Goal: Browse casually: Explore the website without a specific task or goal

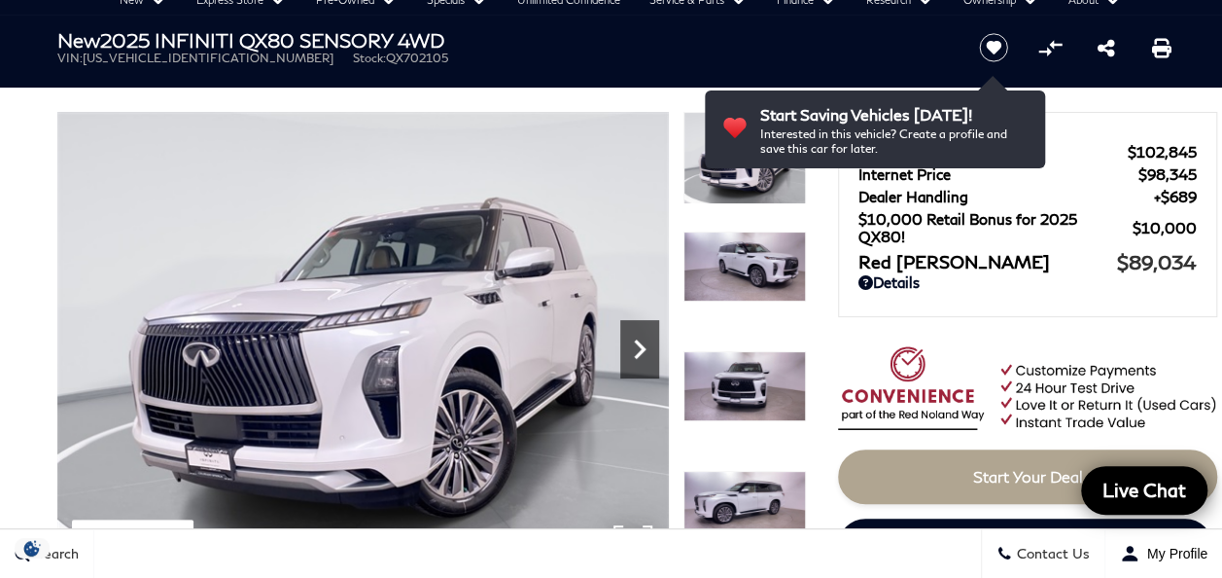
click at [642, 342] on icon "Next" at bounding box center [639, 349] width 39 height 39
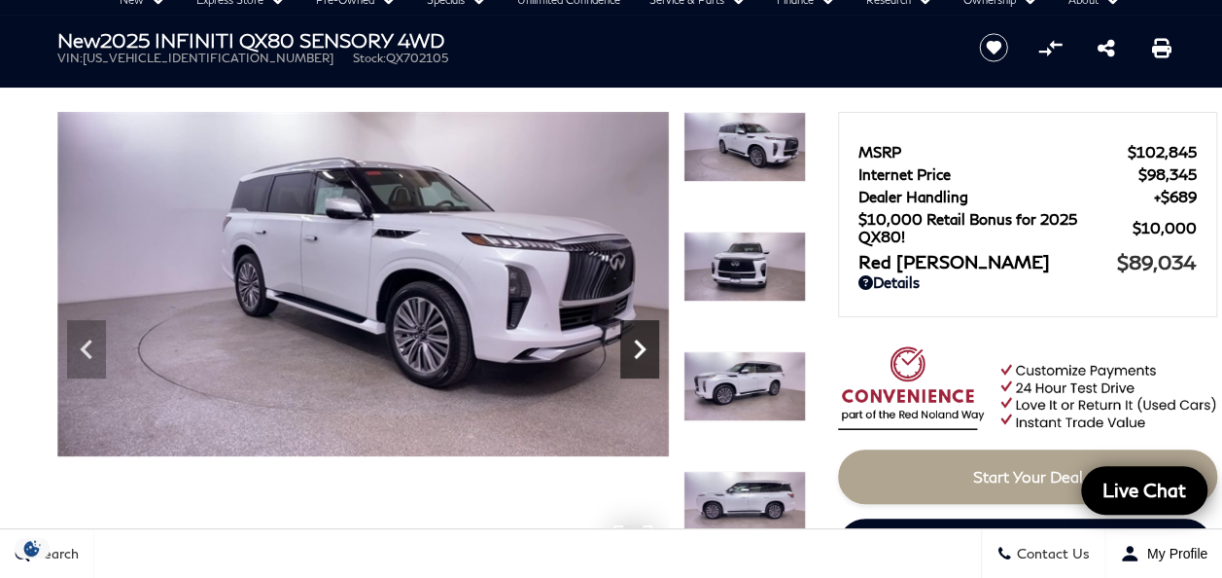
click at [639, 352] on icon "Next" at bounding box center [640, 348] width 12 height 19
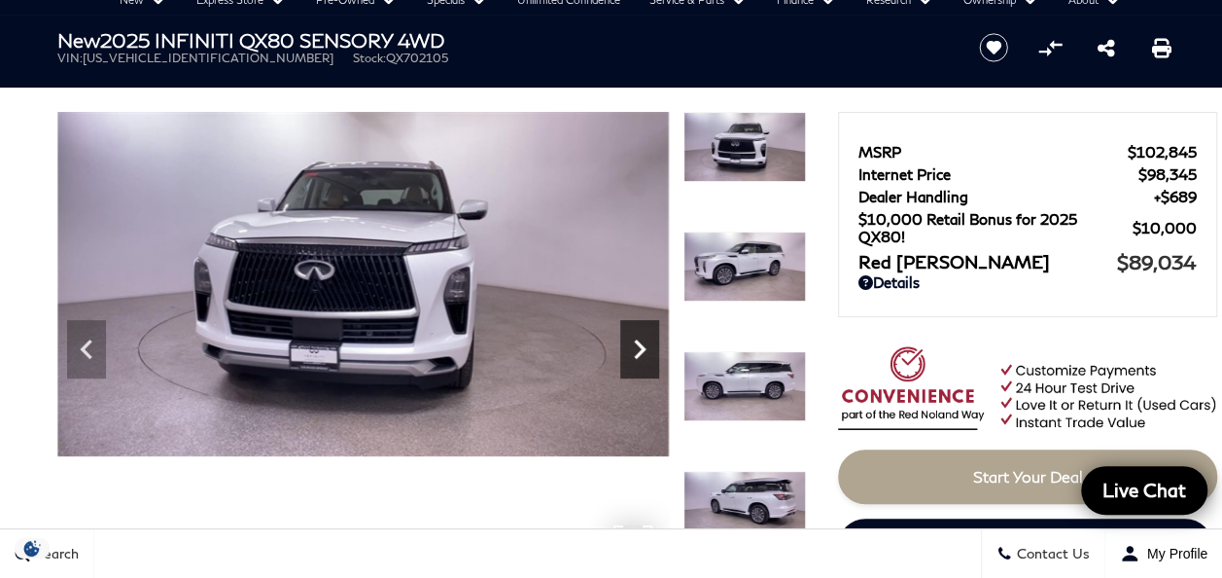
click at [646, 347] on icon "Next" at bounding box center [639, 349] width 39 height 39
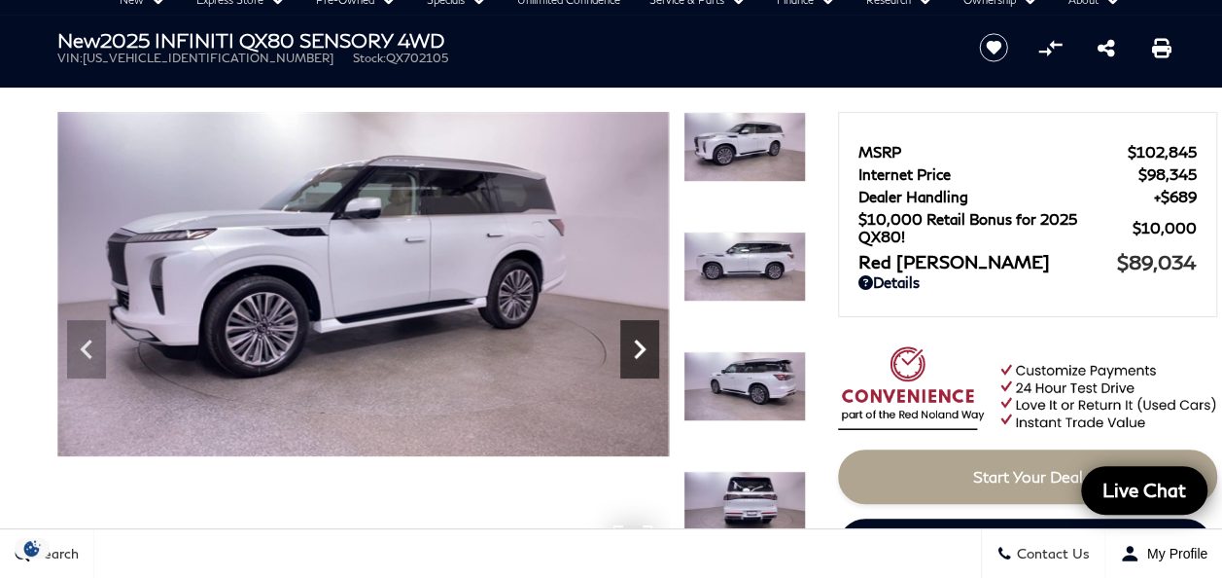
click at [646, 347] on icon "Next" at bounding box center [639, 349] width 39 height 39
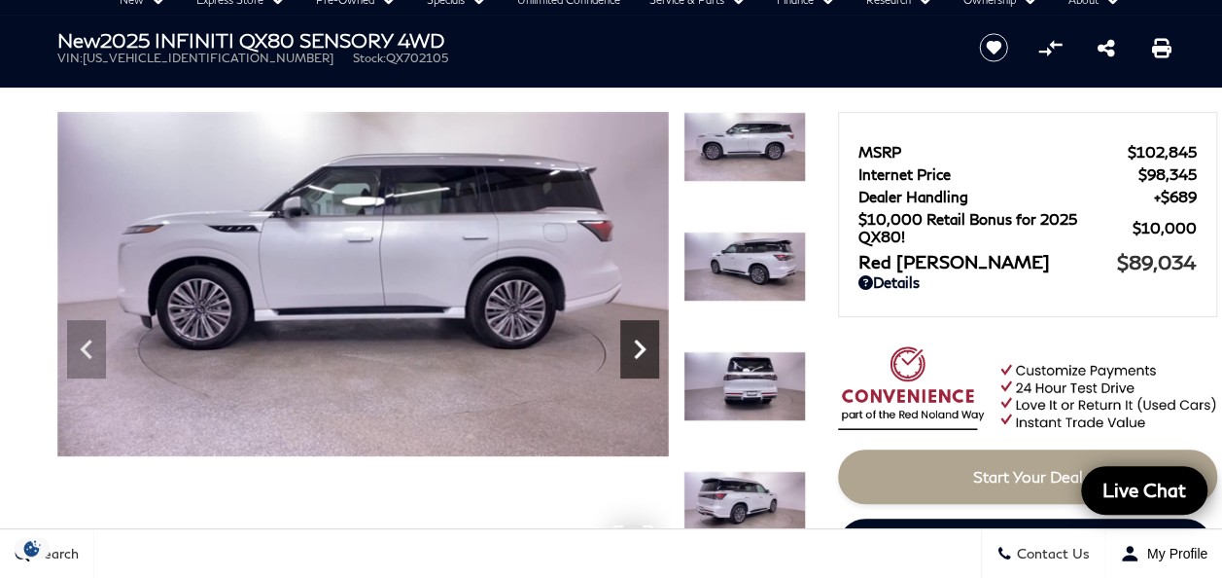
click at [646, 346] on icon "Next" at bounding box center [639, 349] width 39 height 39
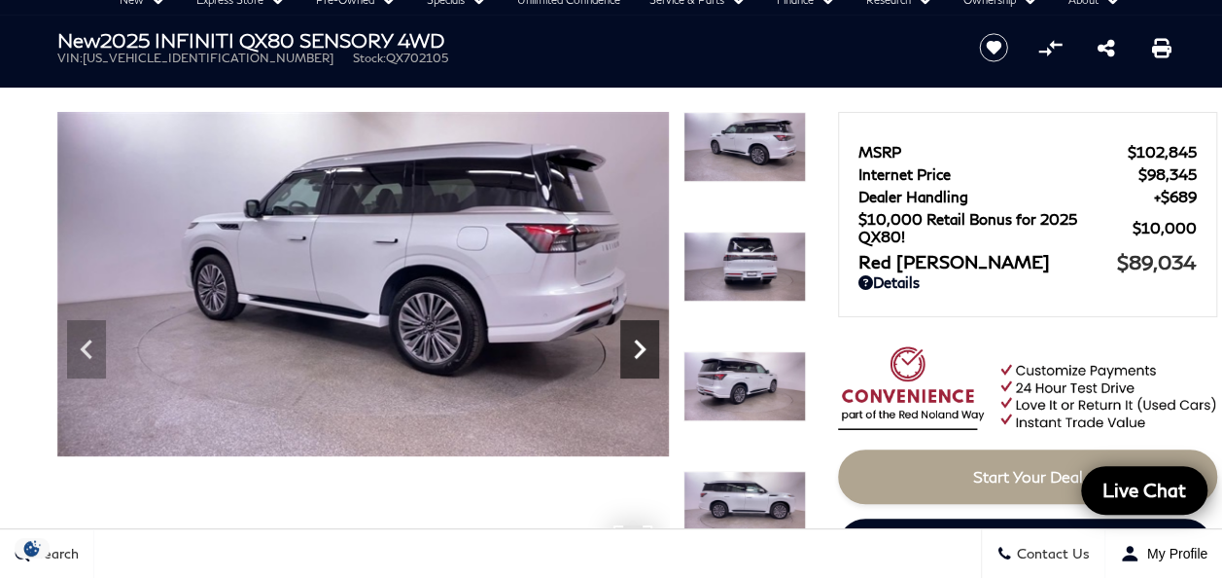
click at [646, 346] on icon "Next" at bounding box center [639, 349] width 39 height 39
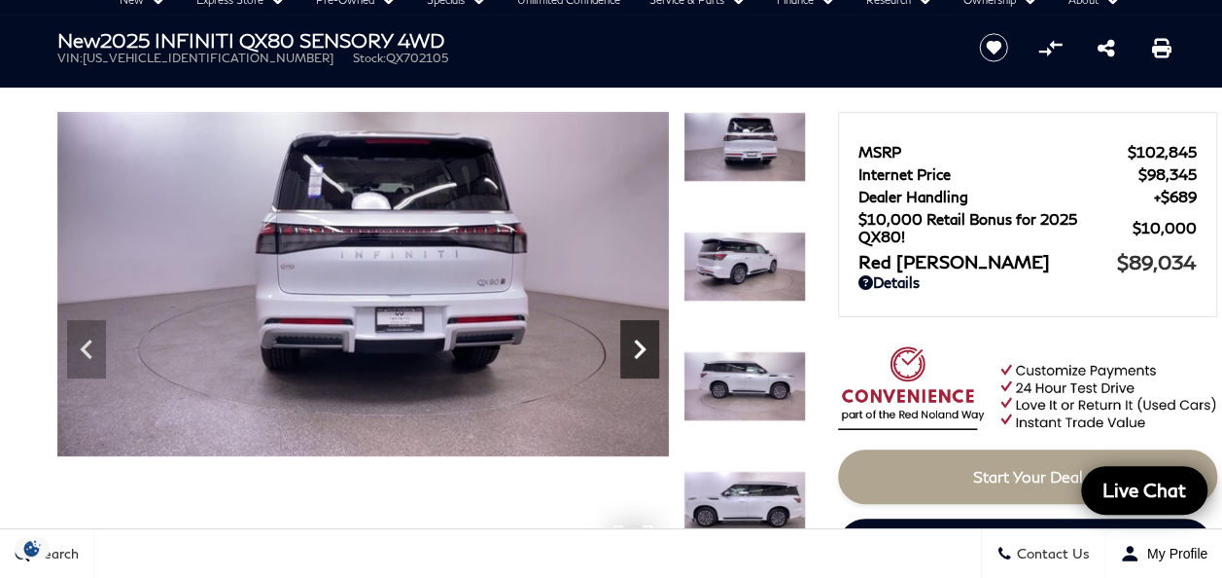
click at [646, 346] on icon "Next" at bounding box center [639, 349] width 39 height 39
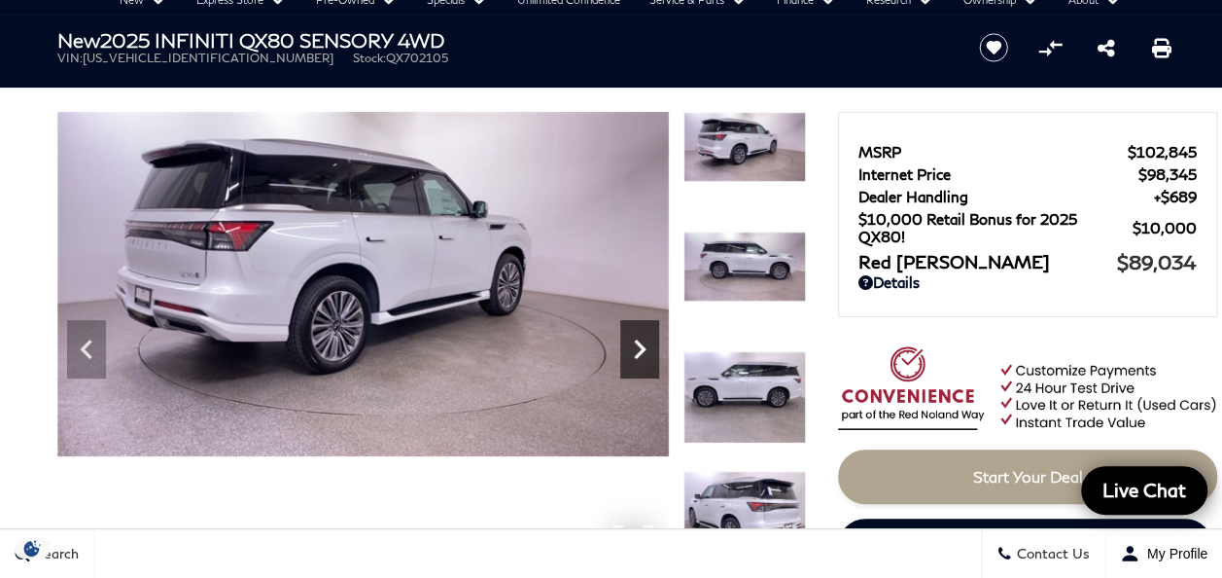
click at [646, 346] on icon "Next" at bounding box center [639, 349] width 39 height 39
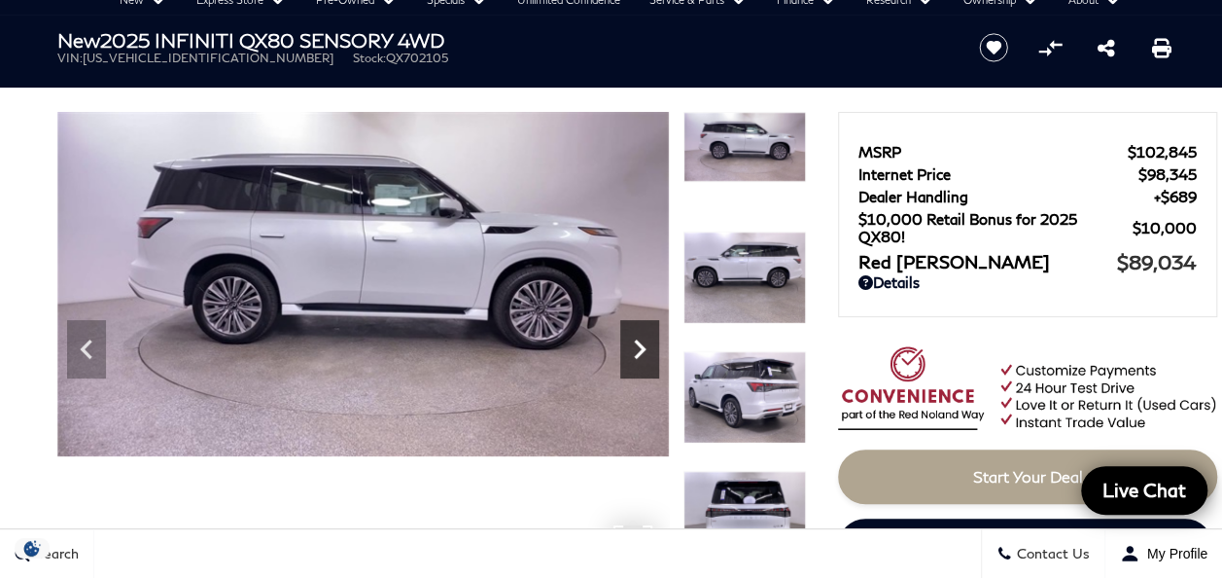
click at [647, 346] on icon "Next" at bounding box center [639, 349] width 39 height 39
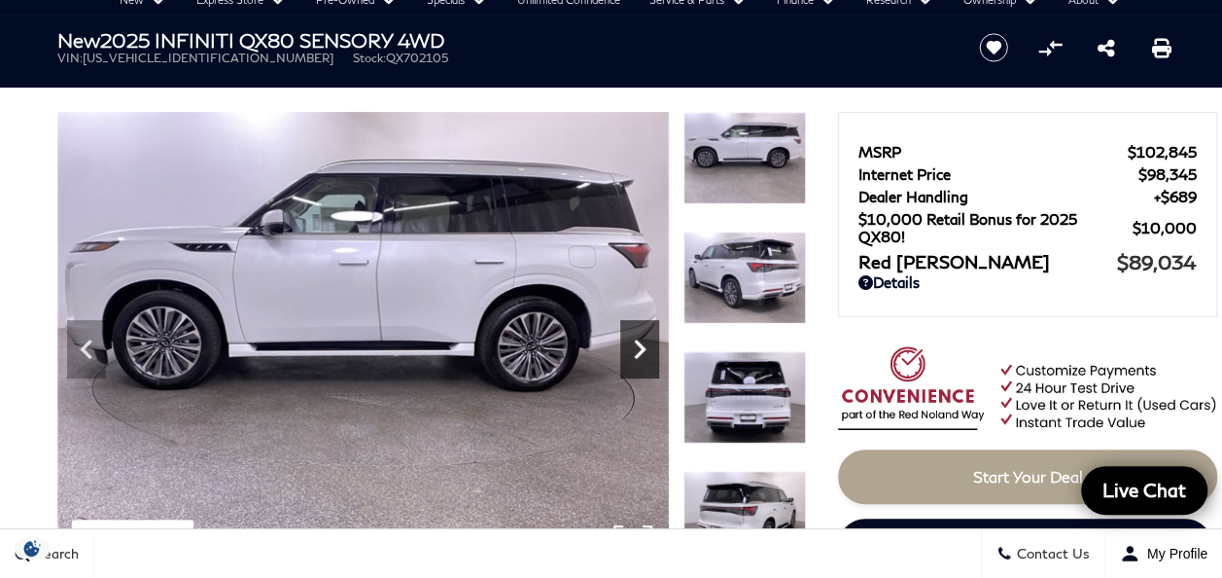
click at [647, 346] on icon "Next" at bounding box center [639, 349] width 39 height 39
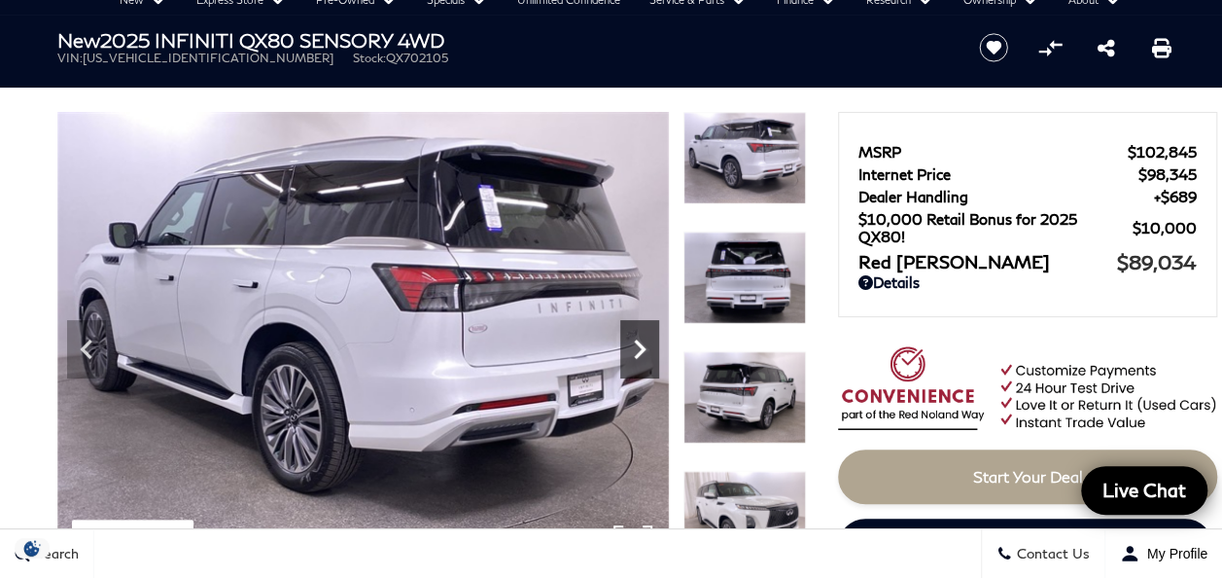
click at [647, 346] on icon "Next" at bounding box center [639, 349] width 39 height 39
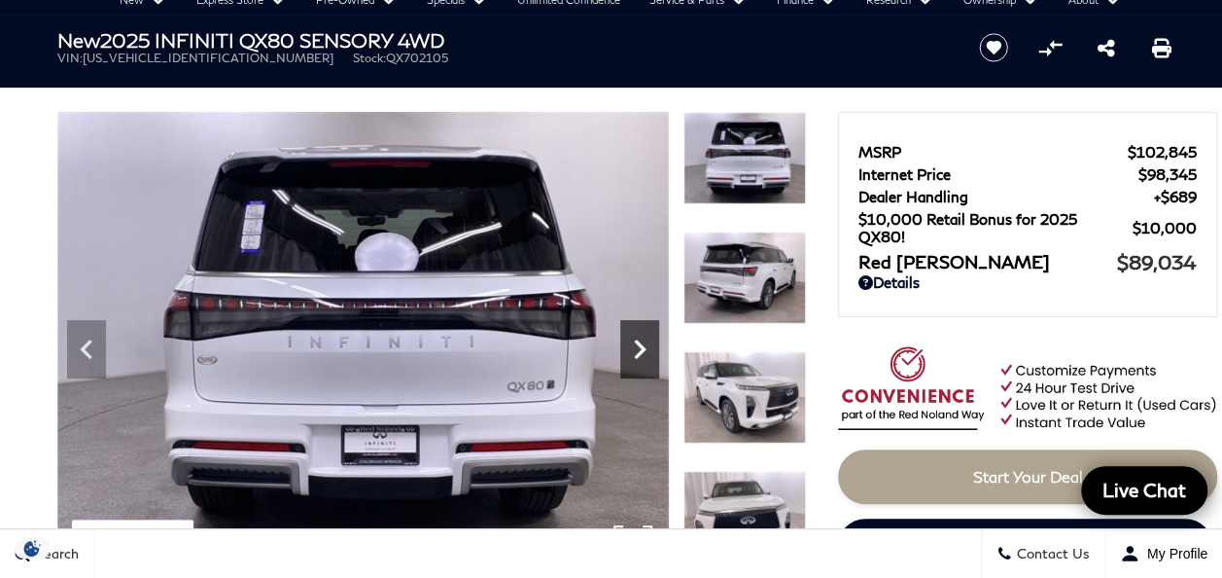
click at [647, 346] on icon "Next" at bounding box center [639, 349] width 39 height 39
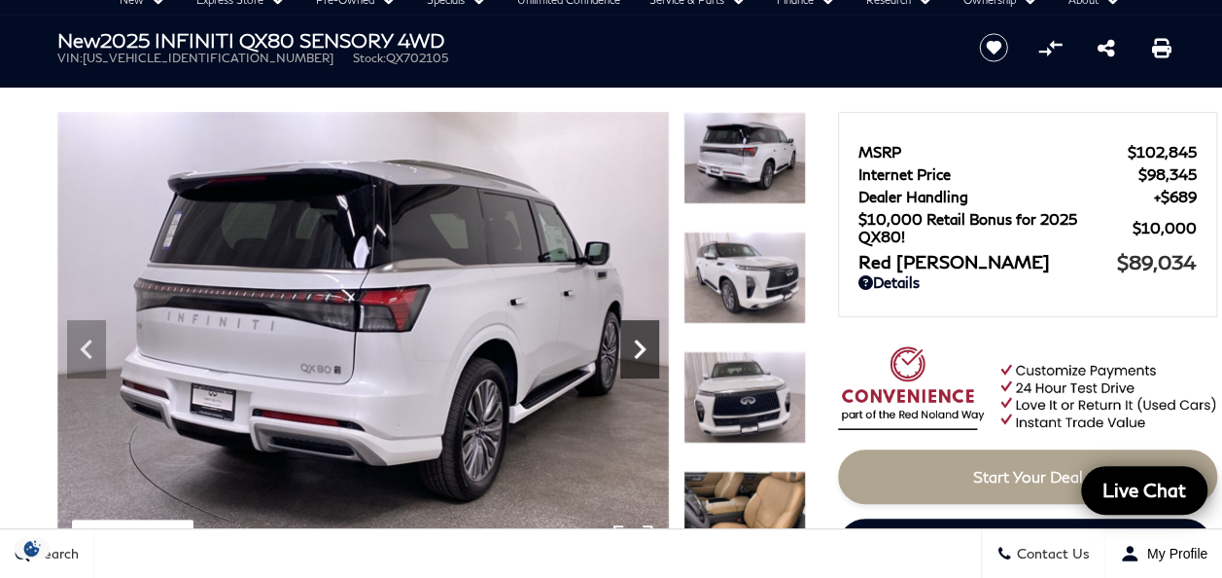
click at [647, 346] on icon "Next" at bounding box center [639, 349] width 39 height 39
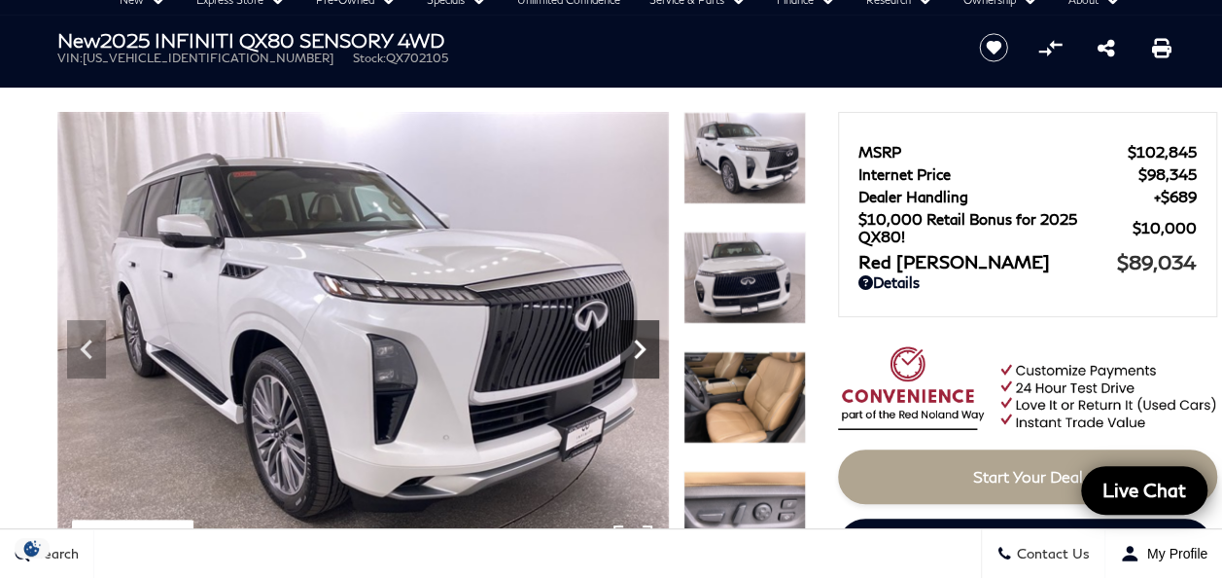
click at [647, 346] on icon "Next" at bounding box center [639, 349] width 39 height 39
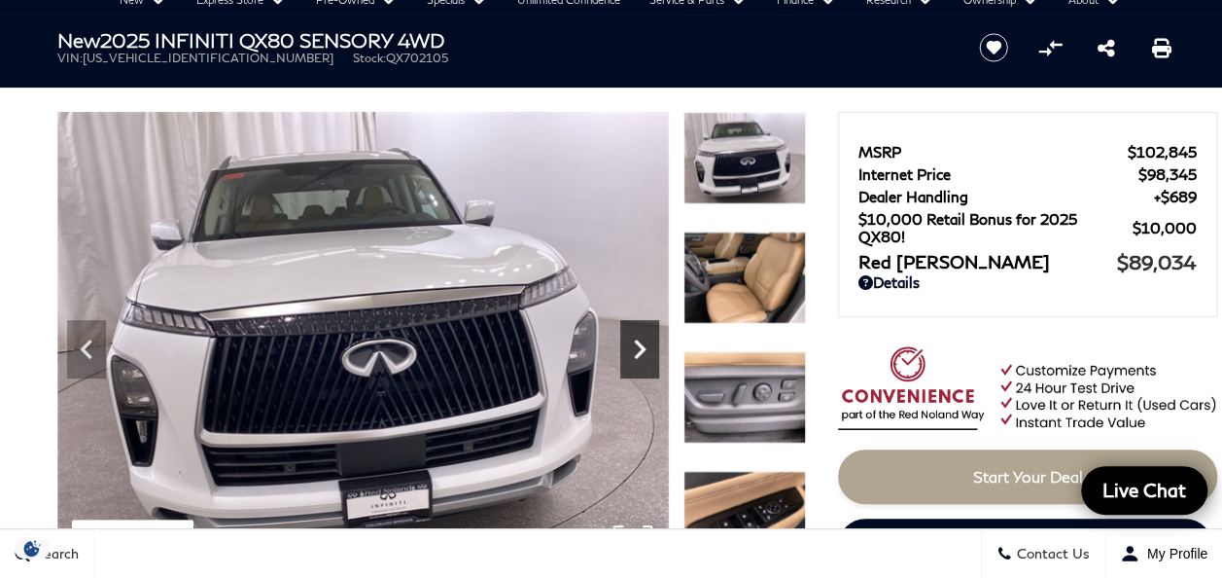
click at [647, 346] on icon "Next" at bounding box center [639, 349] width 39 height 39
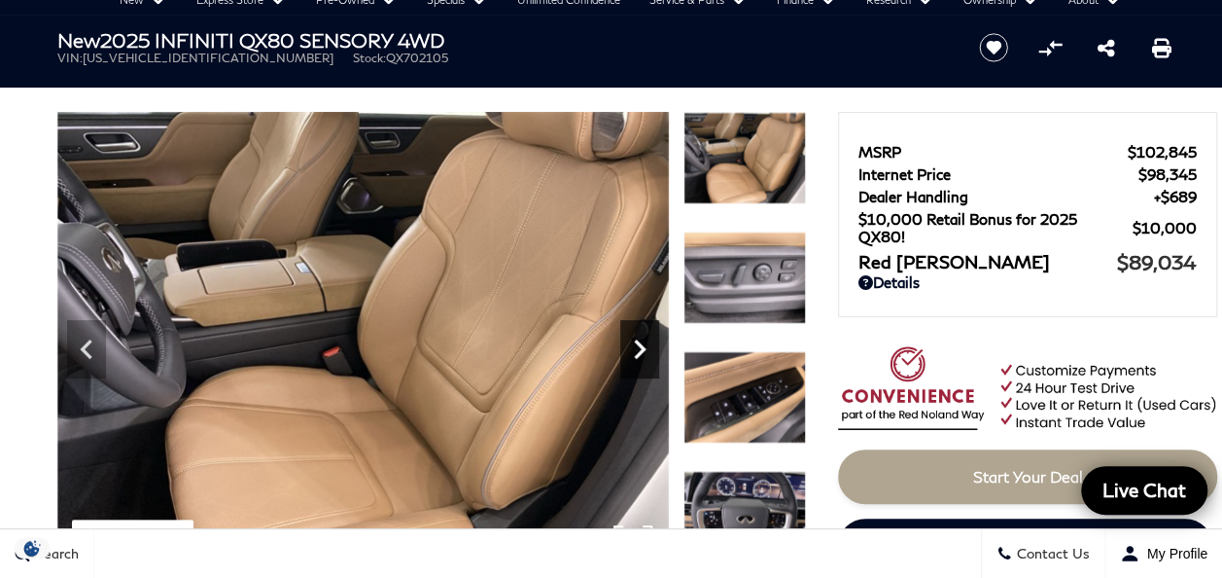
click at [647, 346] on icon "Next" at bounding box center [639, 349] width 39 height 39
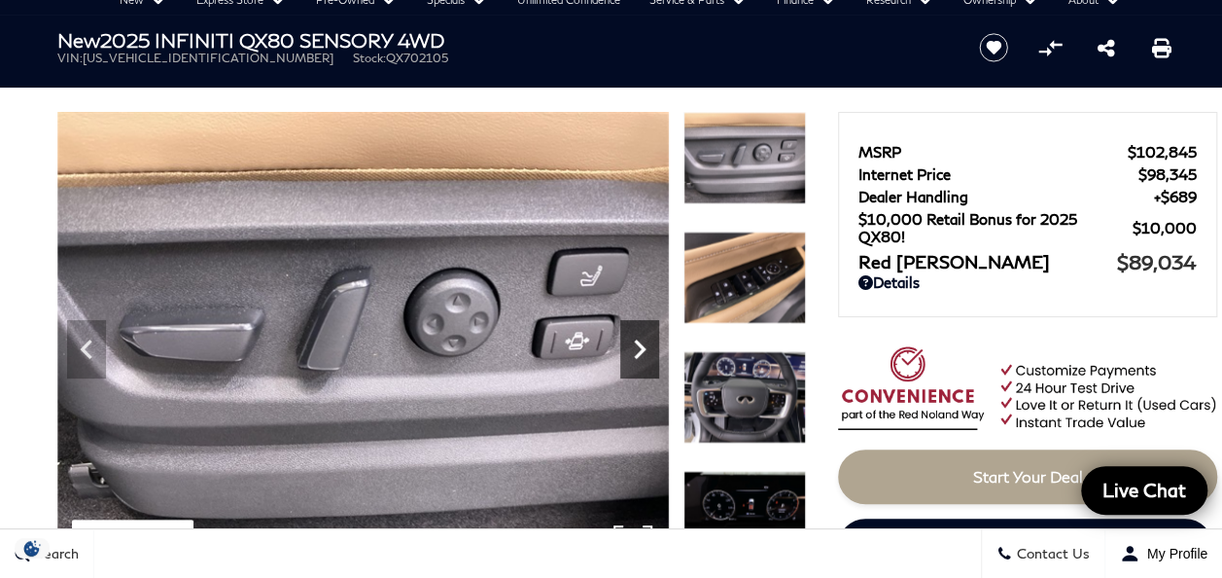
click at [647, 346] on icon "Next" at bounding box center [639, 349] width 39 height 39
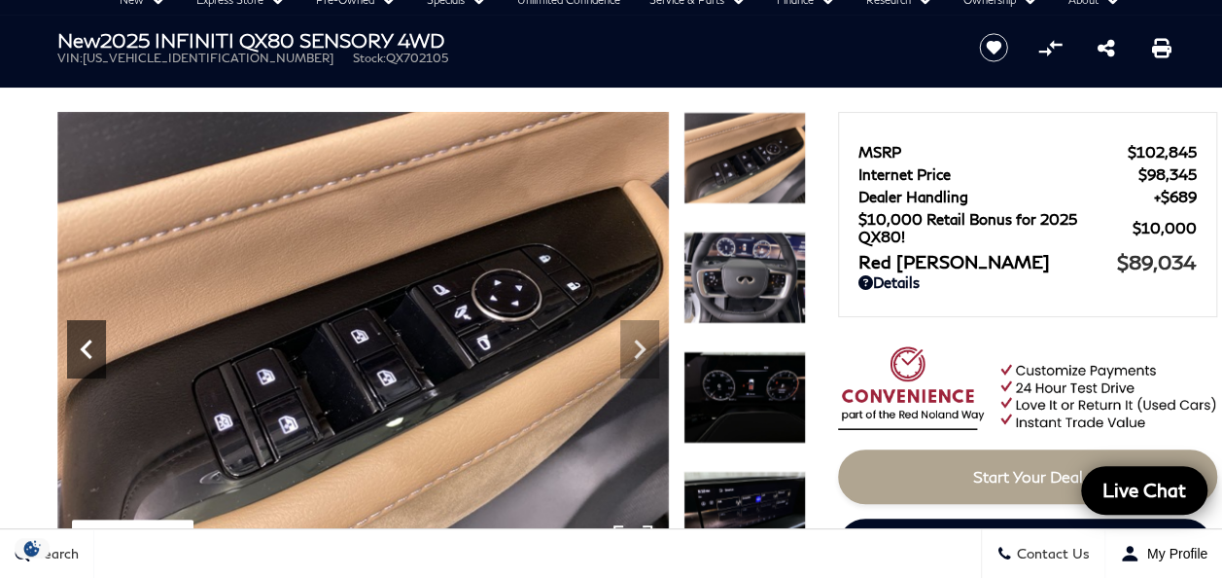
click at [97, 363] on icon "Previous" at bounding box center [86, 349] width 39 height 39
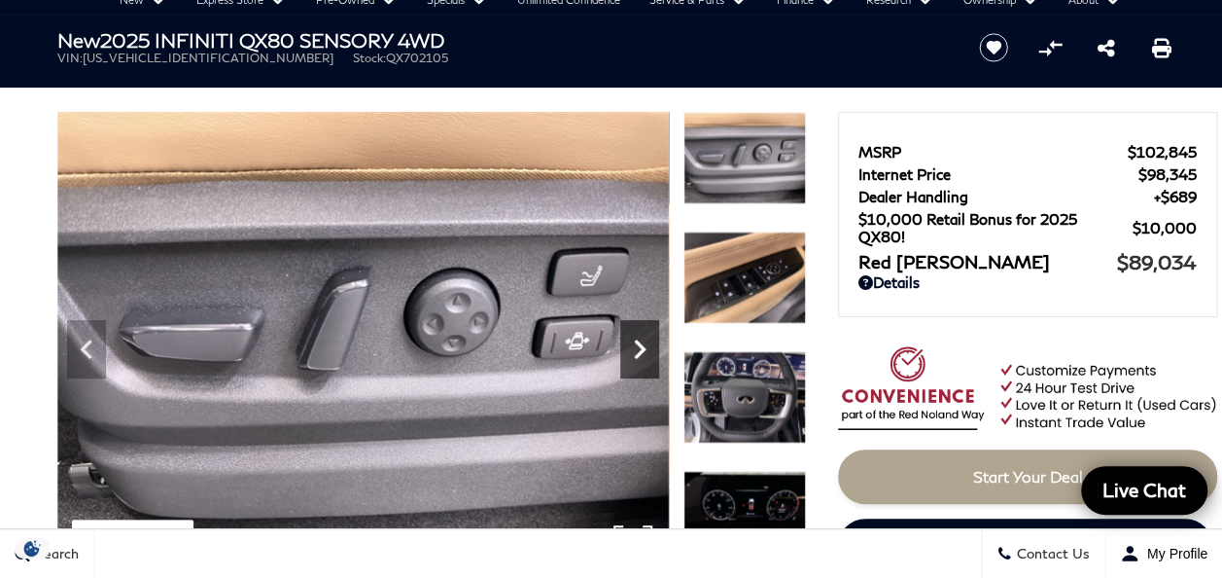
click at [640, 343] on icon "Next" at bounding box center [640, 348] width 12 height 19
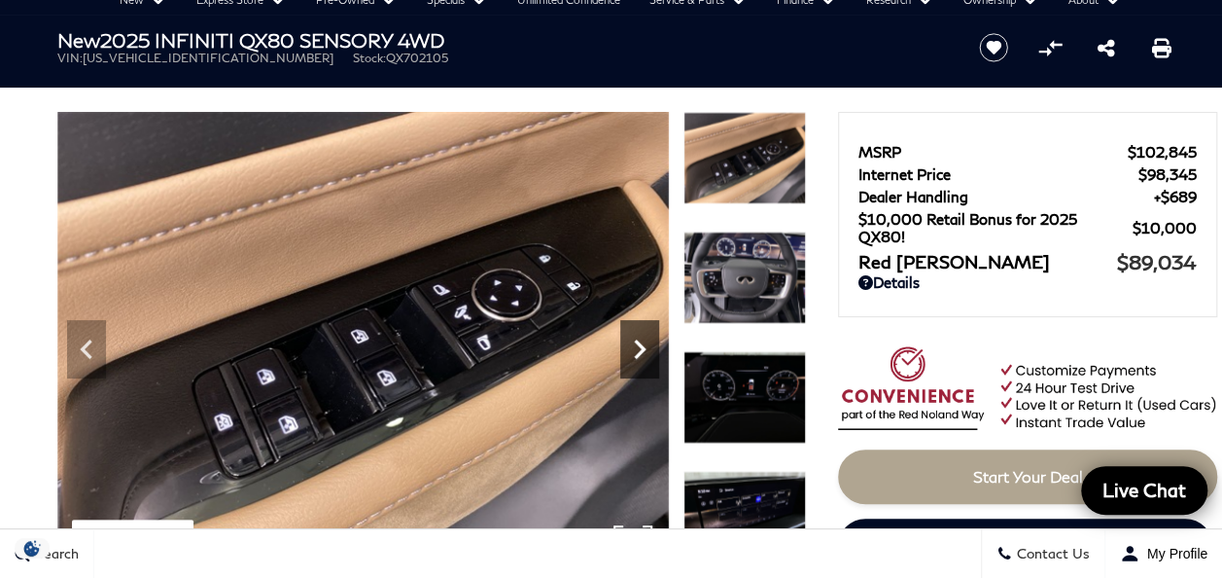
click at [644, 344] on icon "Next" at bounding box center [639, 349] width 39 height 39
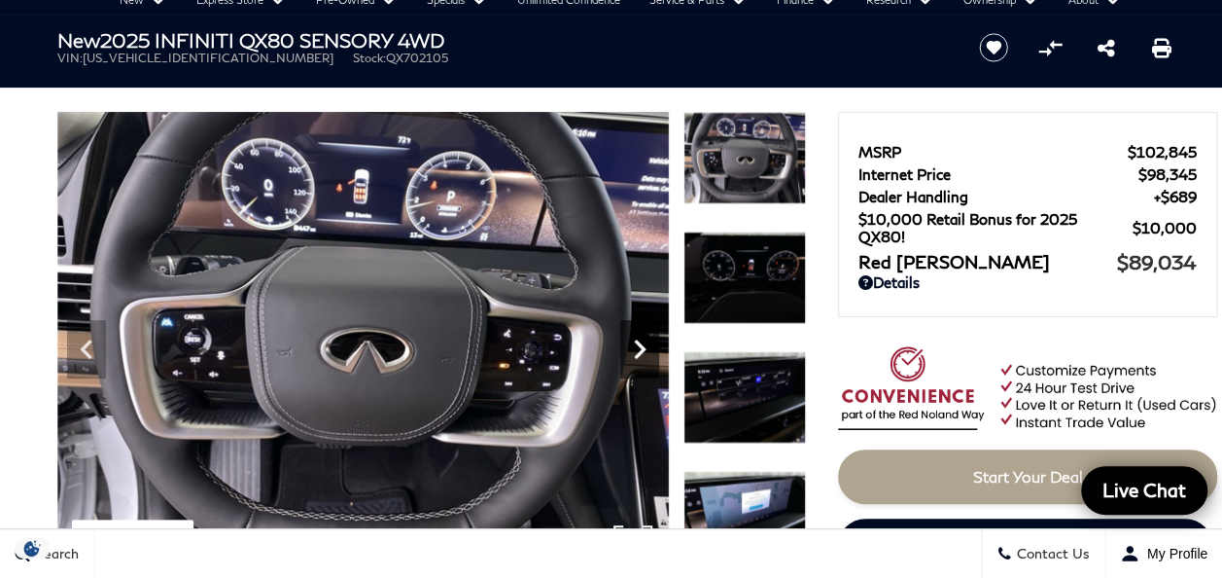
click at [641, 344] on icon "Next" at bounding box center [639, 349] width 39 height 39
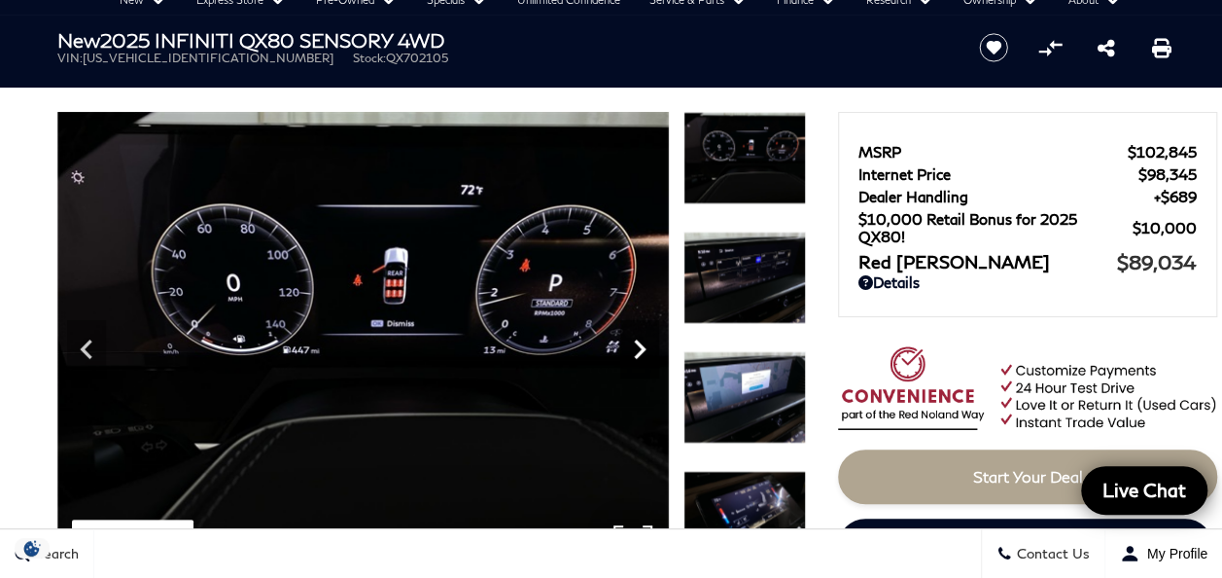
click at [641, 344] on icon "Next" at bounding box center [639, 349] width 39 height 39
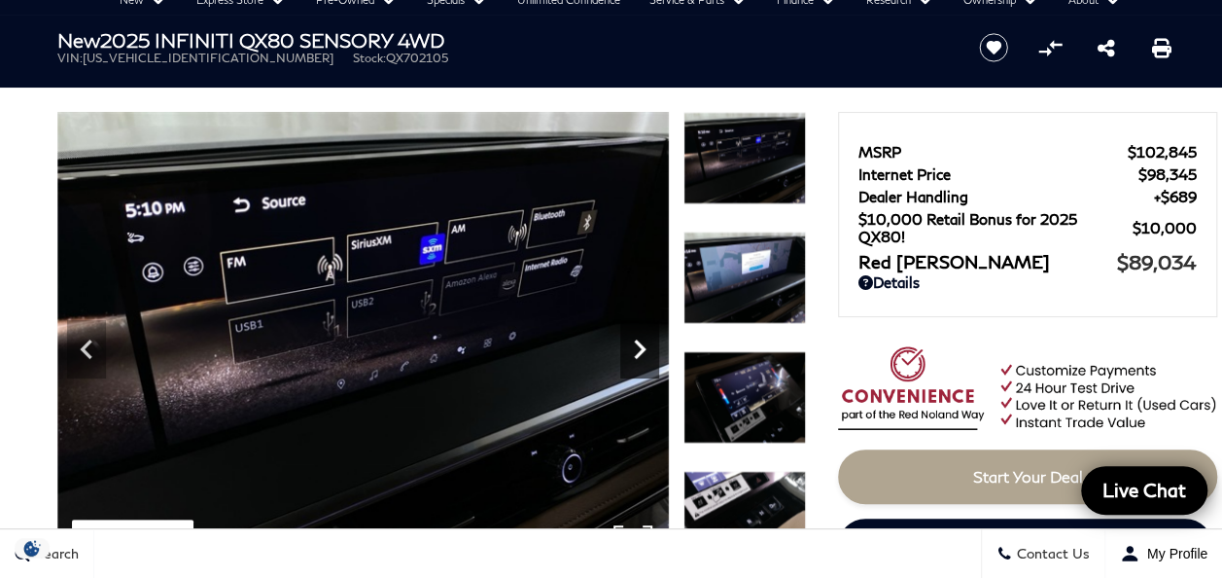
click at [641, 344] on icon "Next" at bounding box center [639, 349] width 39 height 39
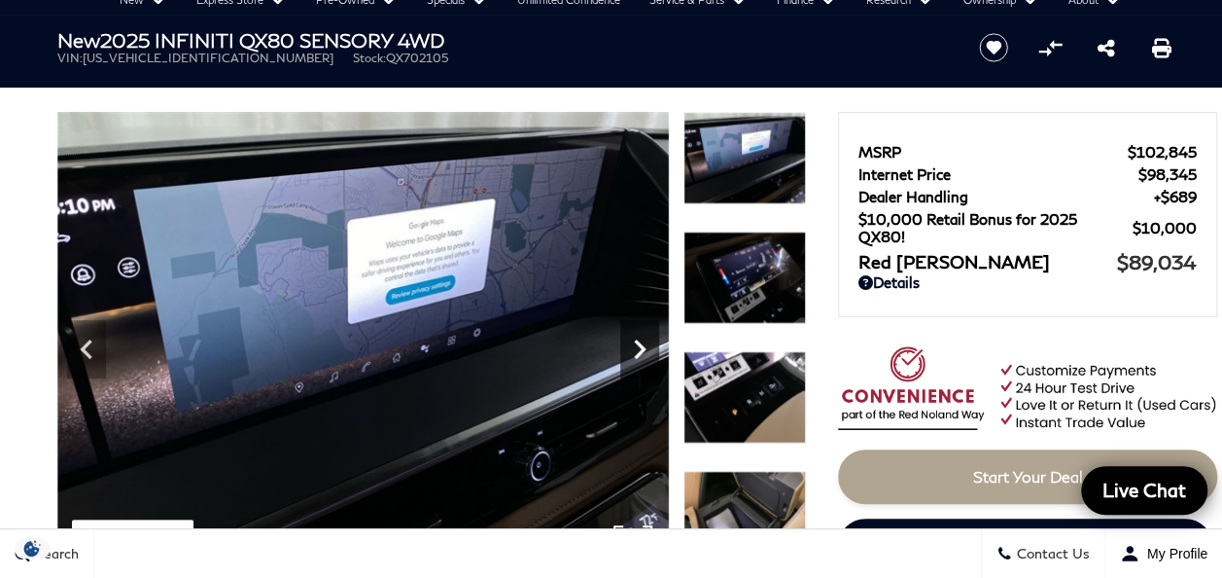
click at [640, 341] on icon "Next" at bounding box center [639, 349] width 39 height 39
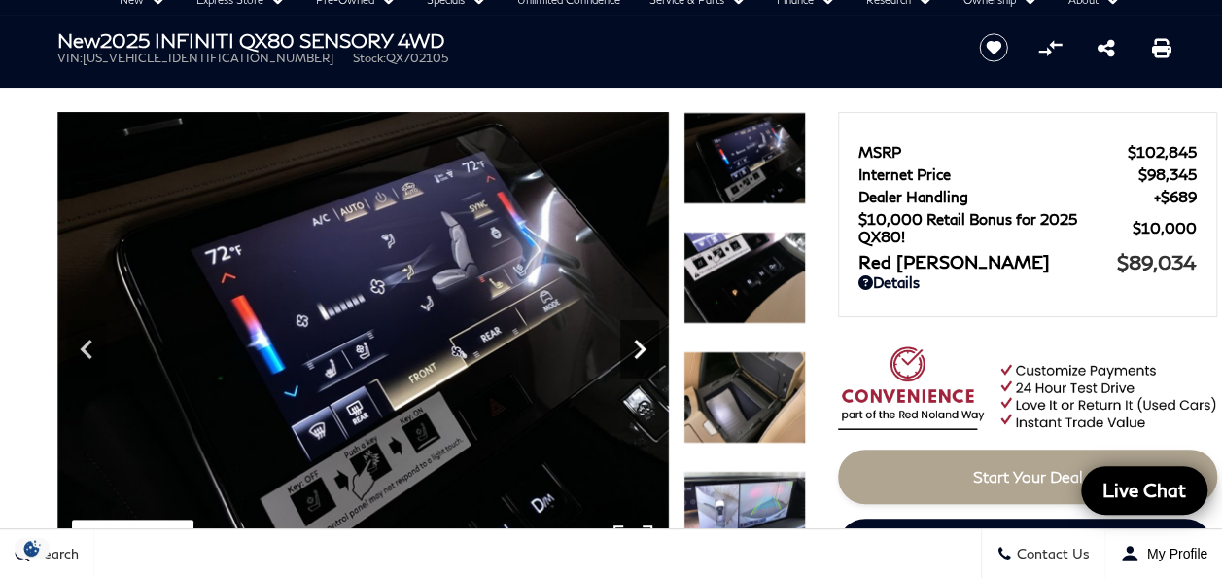
click at [640, 341] on icon "Next" at bounding box center [639, 349] width 39 height 39
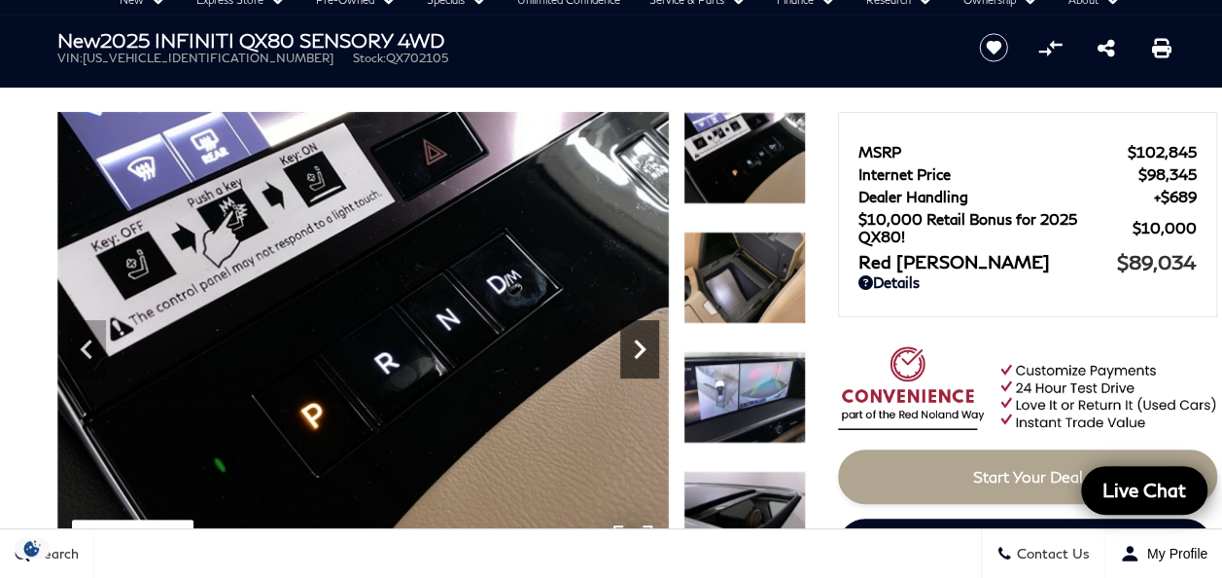
click at [640, 341] on icon "Next" at bounding box center [639, 349] width 39 height 39
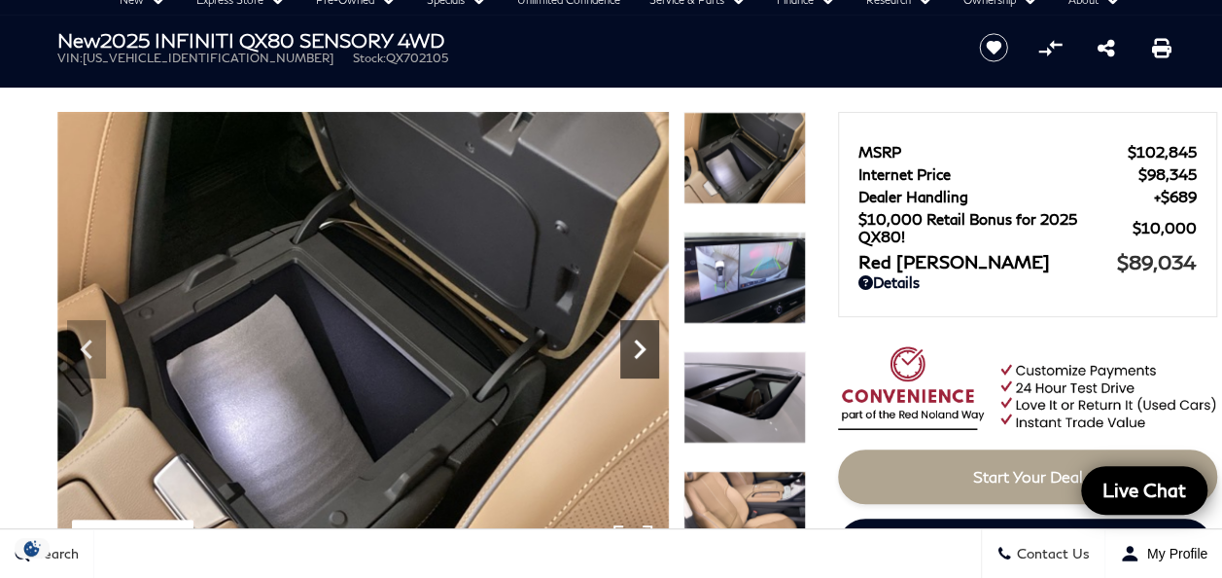
click at [642, 340] on icon "Next" at bounding box center [639, 349] width 39 height 39
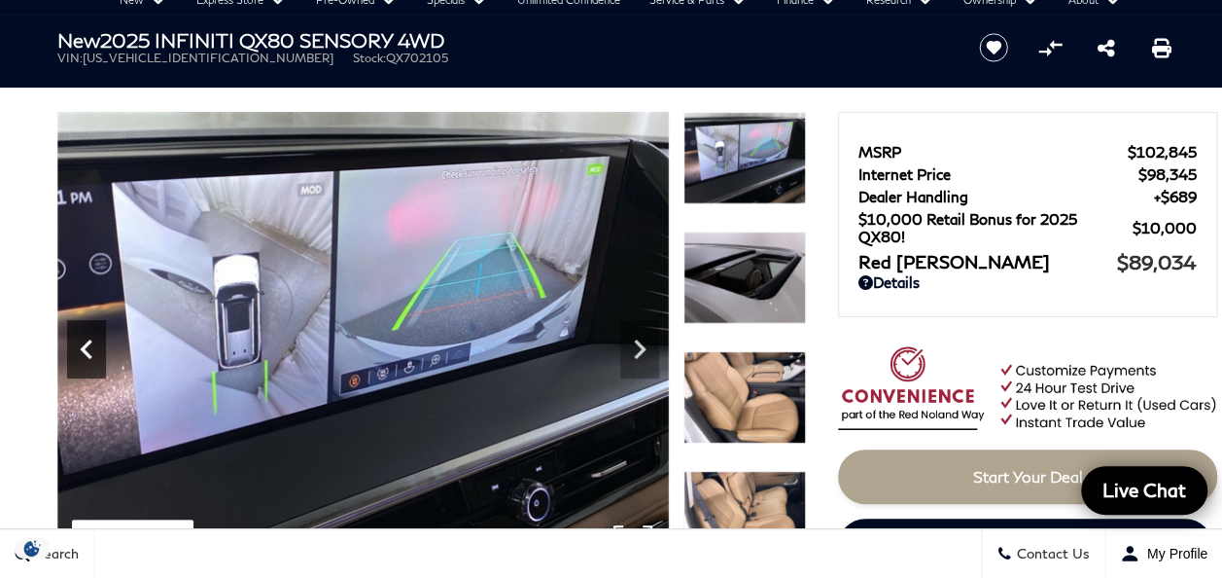
click at [81, 349] on icon "Previous" at bounding box center [86, 348] width 12 height 19
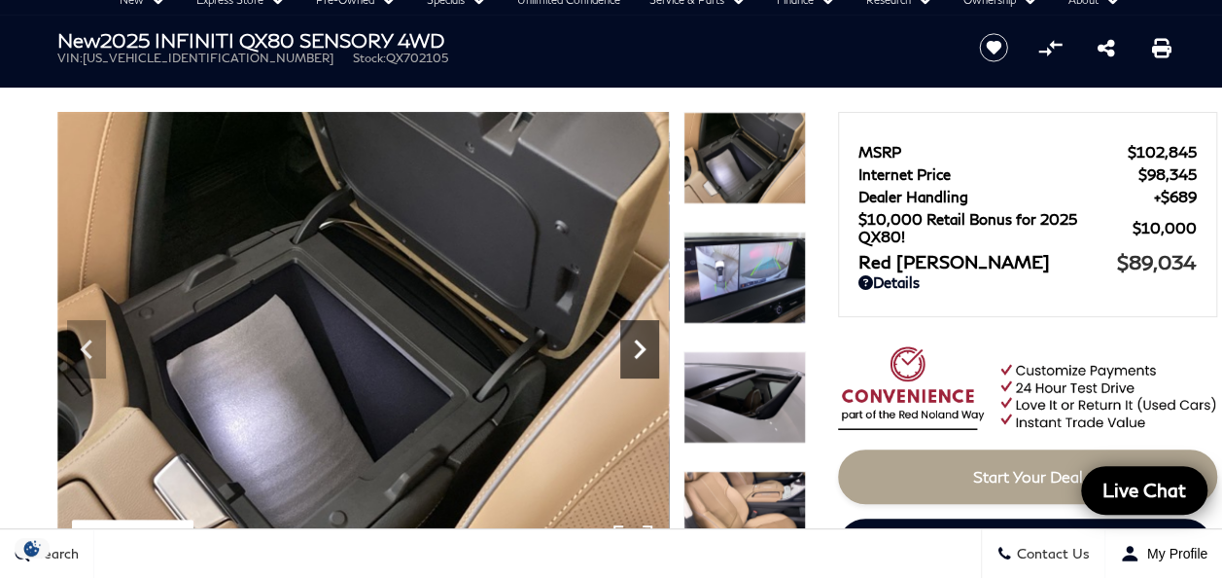
click at [636, 343] on icon "Next" at bounding box center [640, 348] width 12 height 19
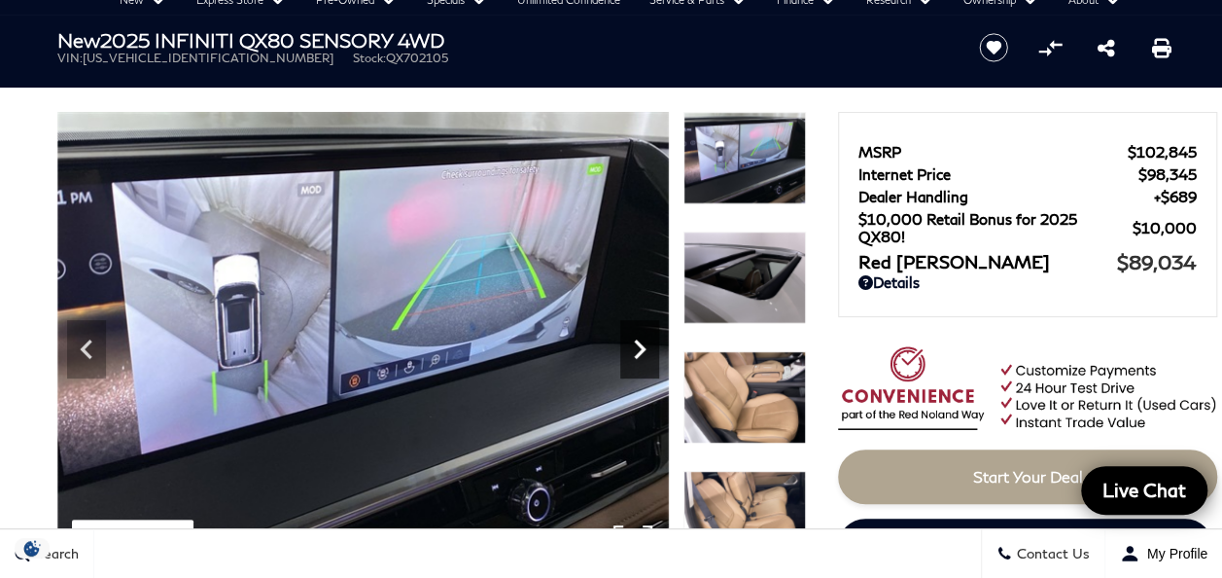
click at [641, 342] on icon "Next" at bounding box center [639, 349] width 39 height 39
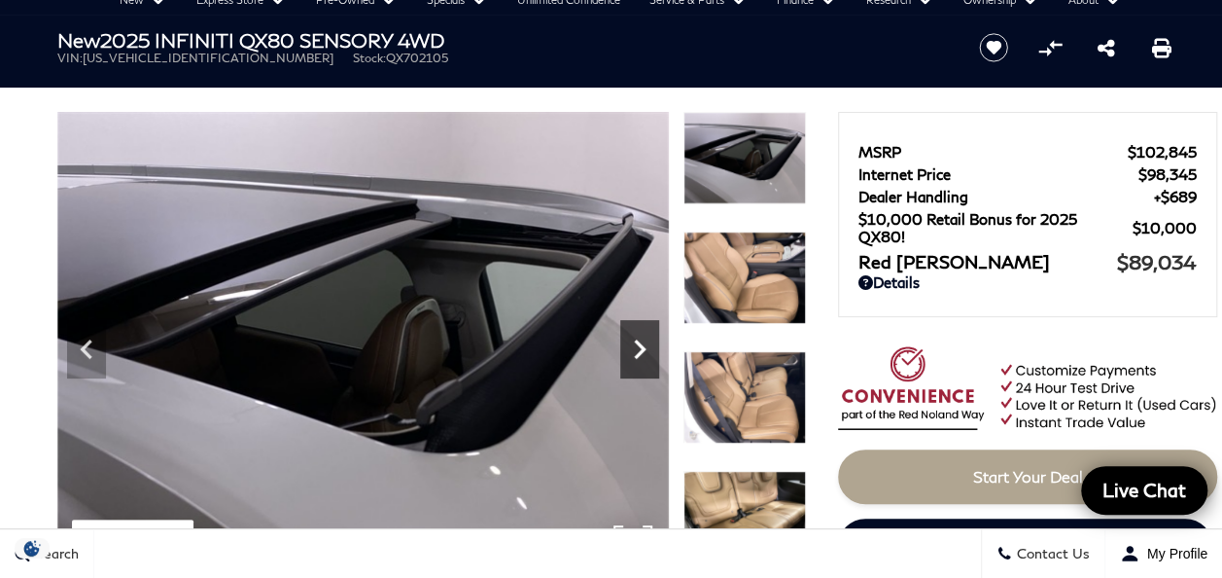
click at [641, 342] on icon "Next" at bounding box center [639, 349] width 39 height 39
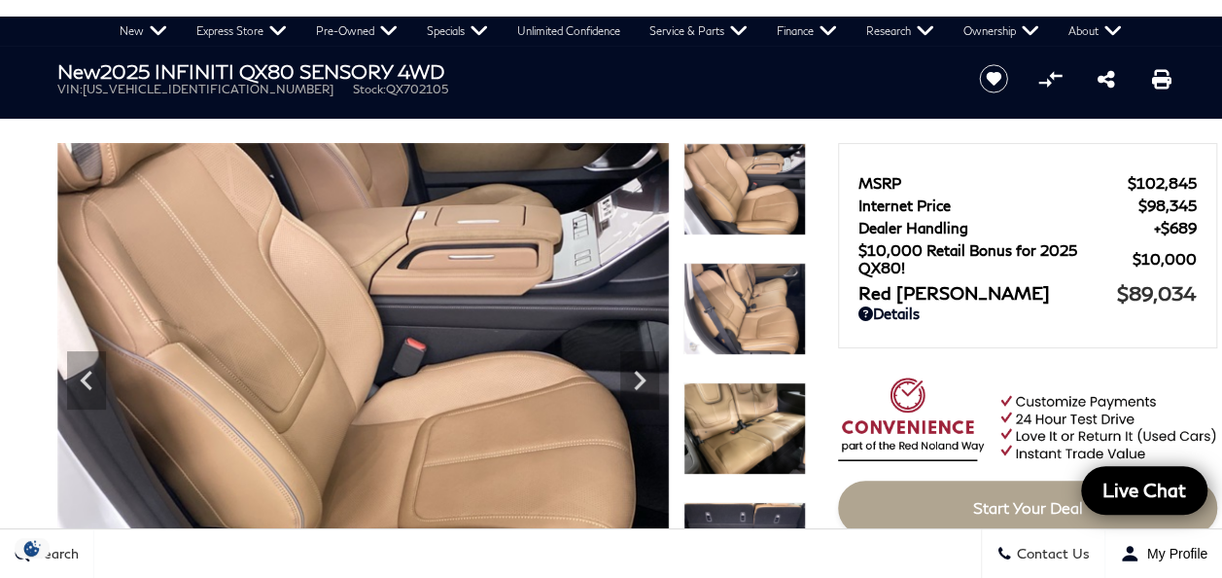
scroll to position [97, 0]
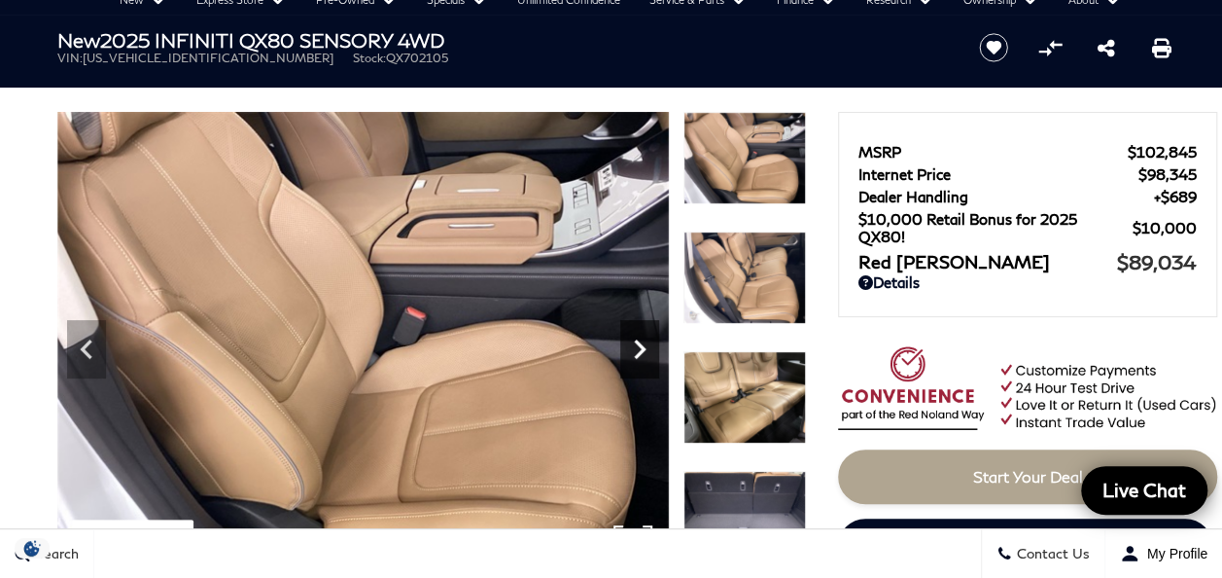
click at [632, 350] on icon "Next" at bounding box center [639, 349] width 39 height 39
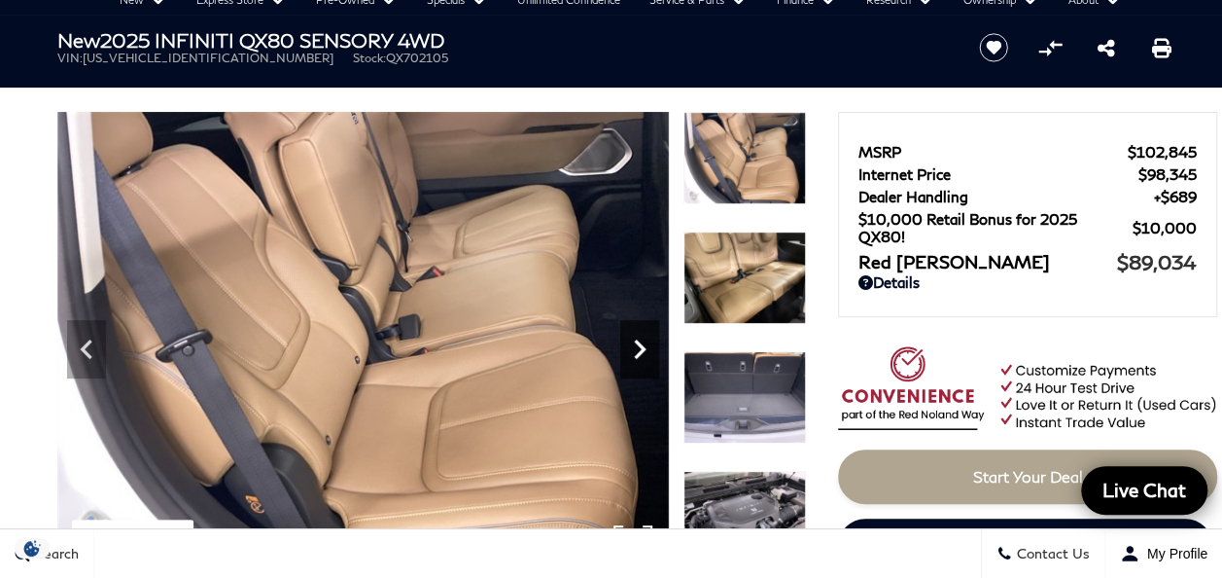
click at [634, 347] on icon "Next" at bounding box center [639, 349] width 39 height 39
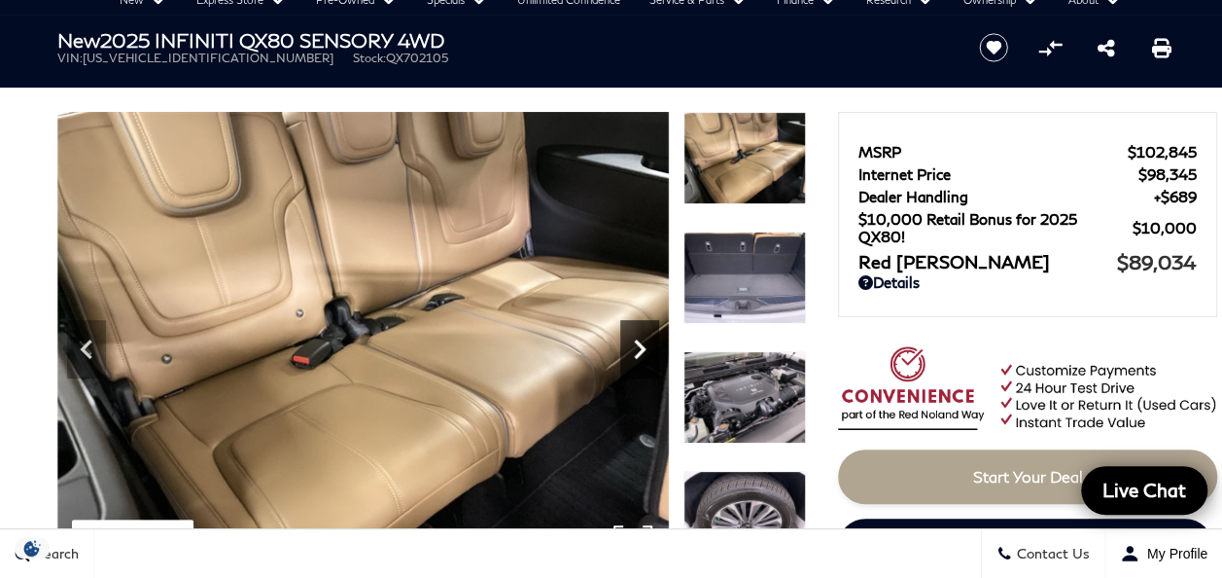
click at [636, 346] on icon "Next" at bounding box center [639, 349] width 39 height 39
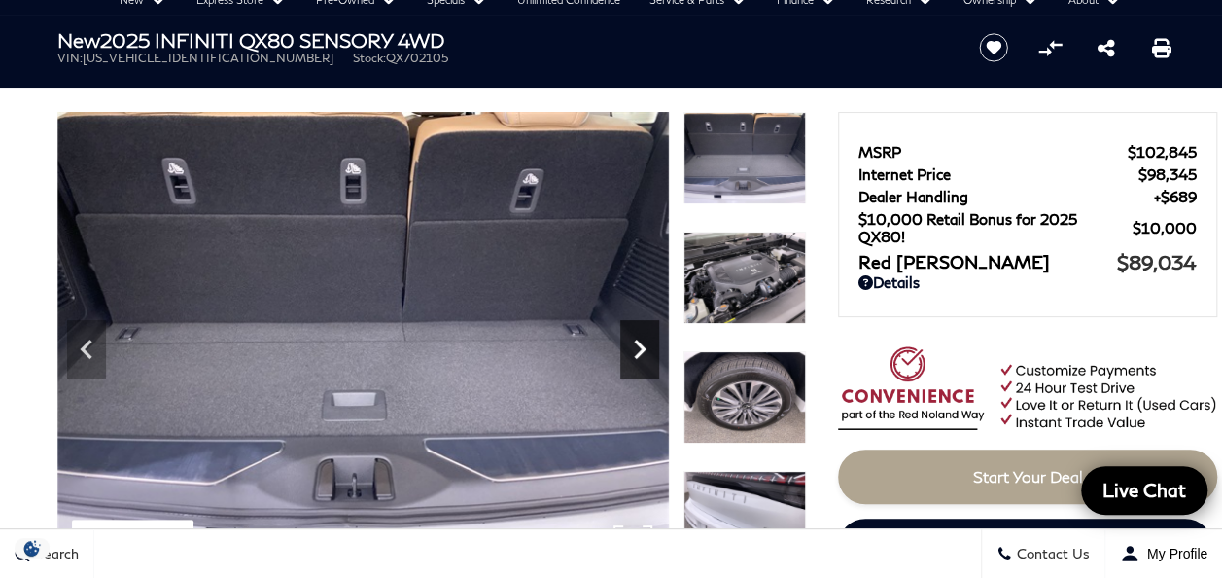
click at [636, 346] on icon "Next" at bounding box center [639, 349] width 39 height 39
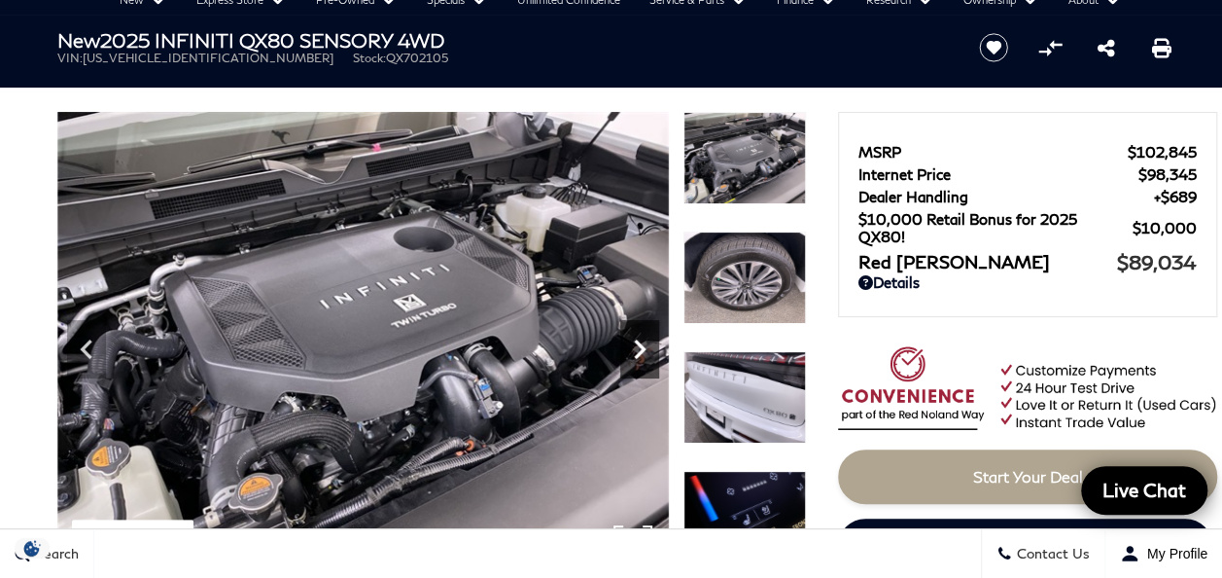
click at [636, 346] on icon "Next" at bounding box center [639, 349] width 39 height 39
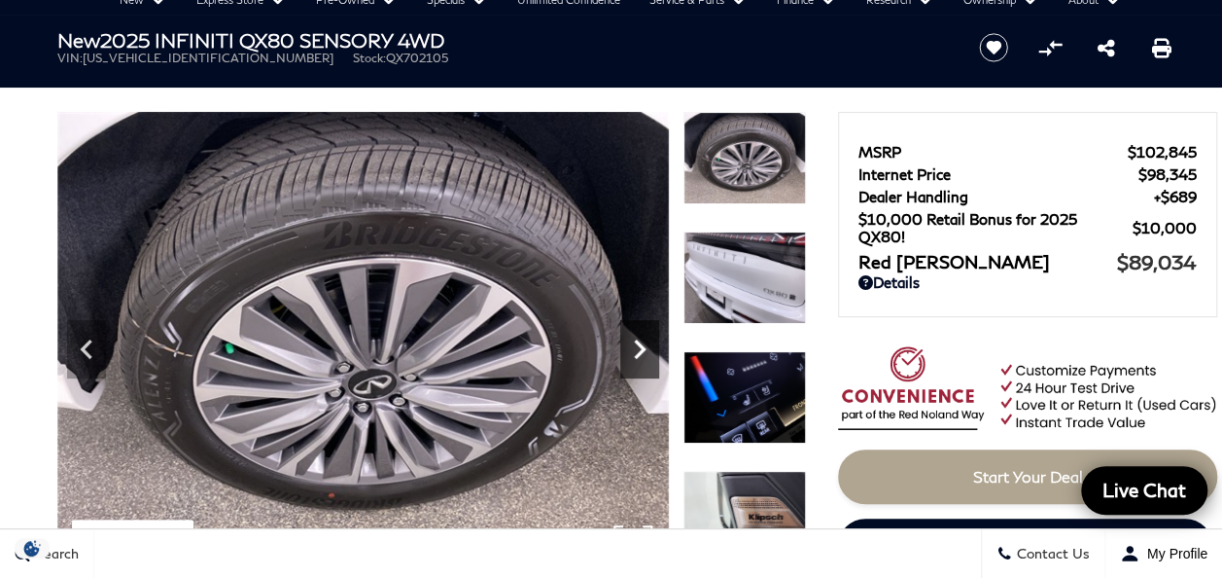
click at [638, 345] on icon "Next" at bounding box center [640, 348] width 12 height 19
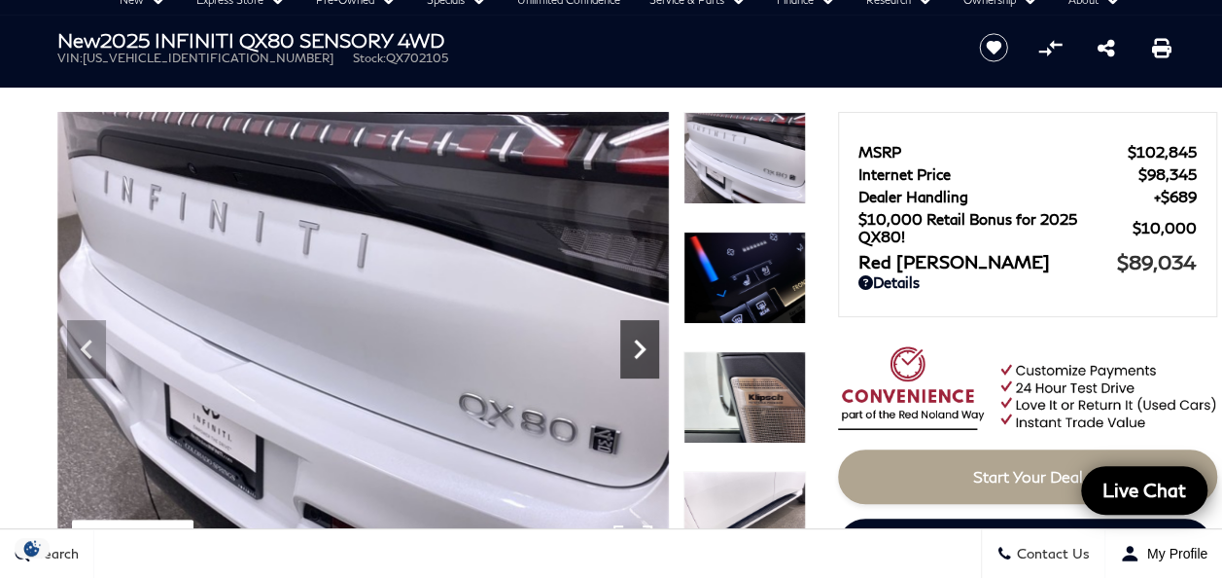
click at [638, 345] on icon "Next" at bounding box center [640, 348] width 12 height 19
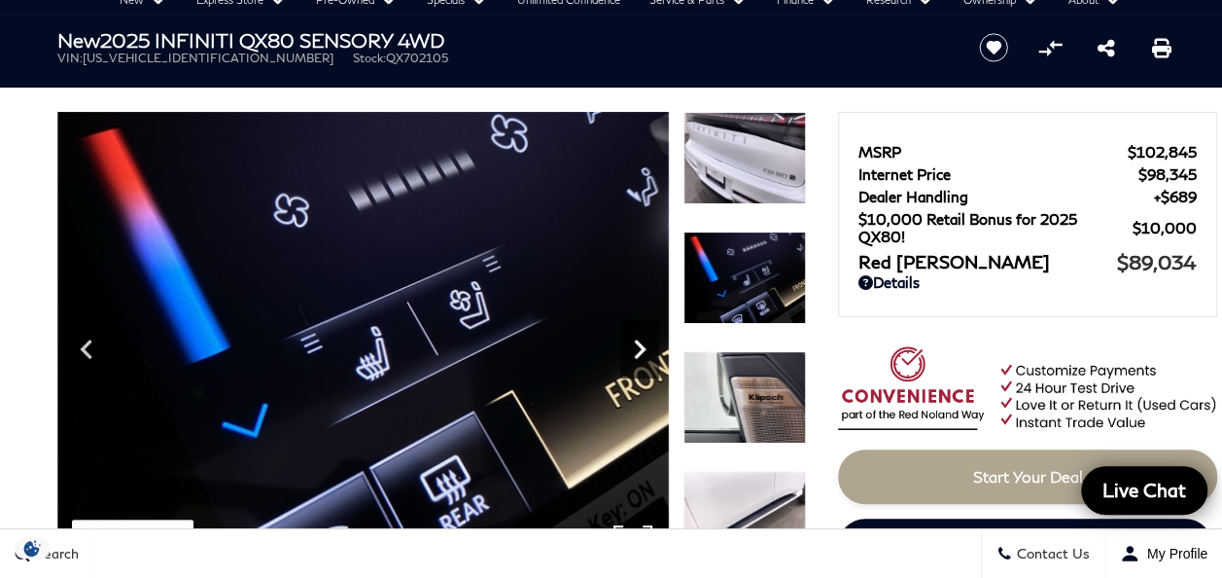
click at [638, 345] on icon "Next" at bounding box center [640, 348] width 12 height 19
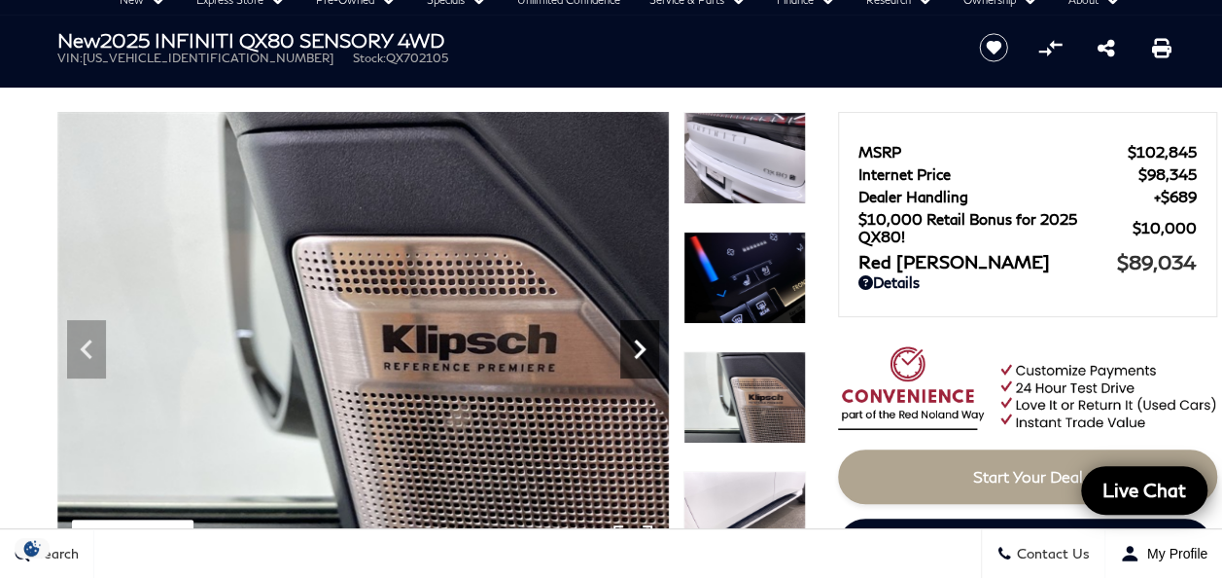
click at [638, 345] on icon "Next" at bounding box center [640, 348] width 12 height 19
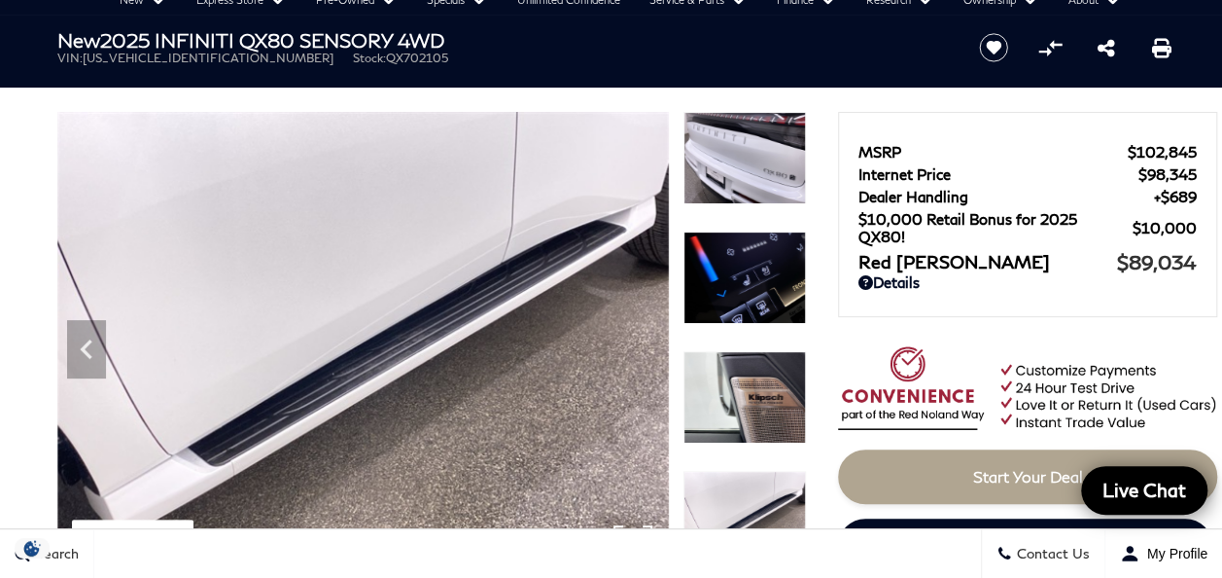
click at [638, 345] on img at bounding box center [363, 341] width 612 height 459
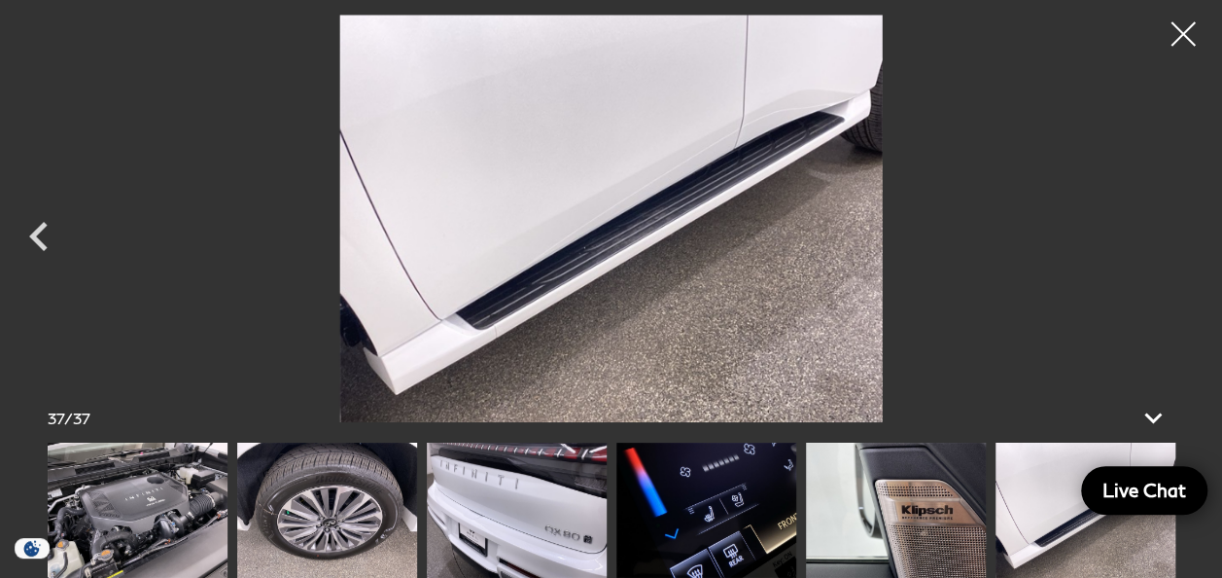
scroll to position [486, 0]
click at [1185, 33] on div at bounding box center [1184, 35] width 52 height 52
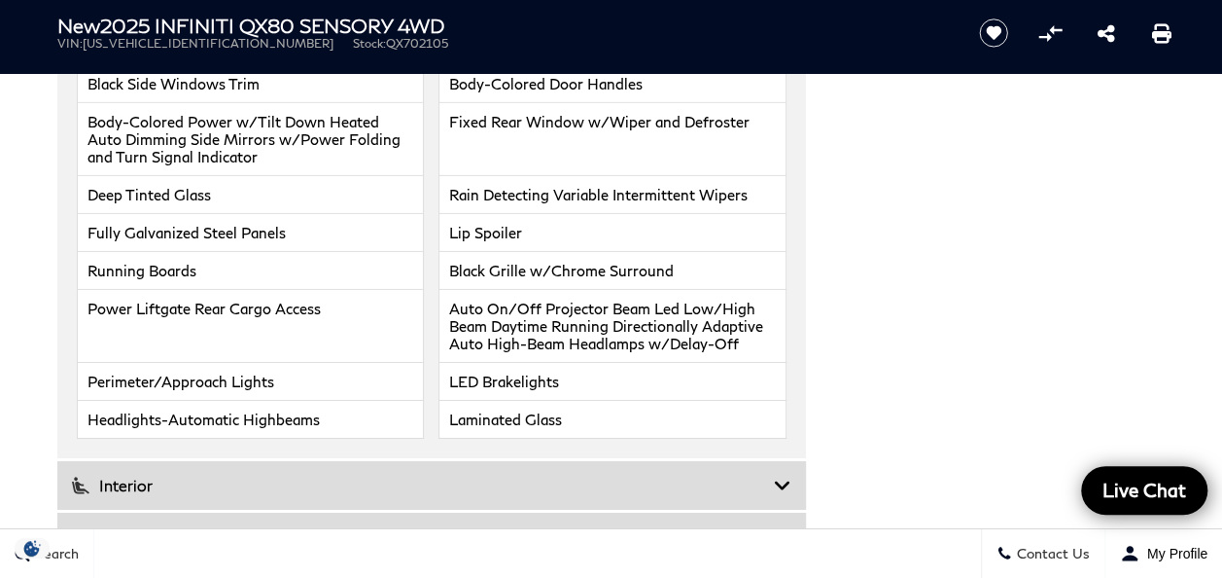
scroll to position [3404, 0]
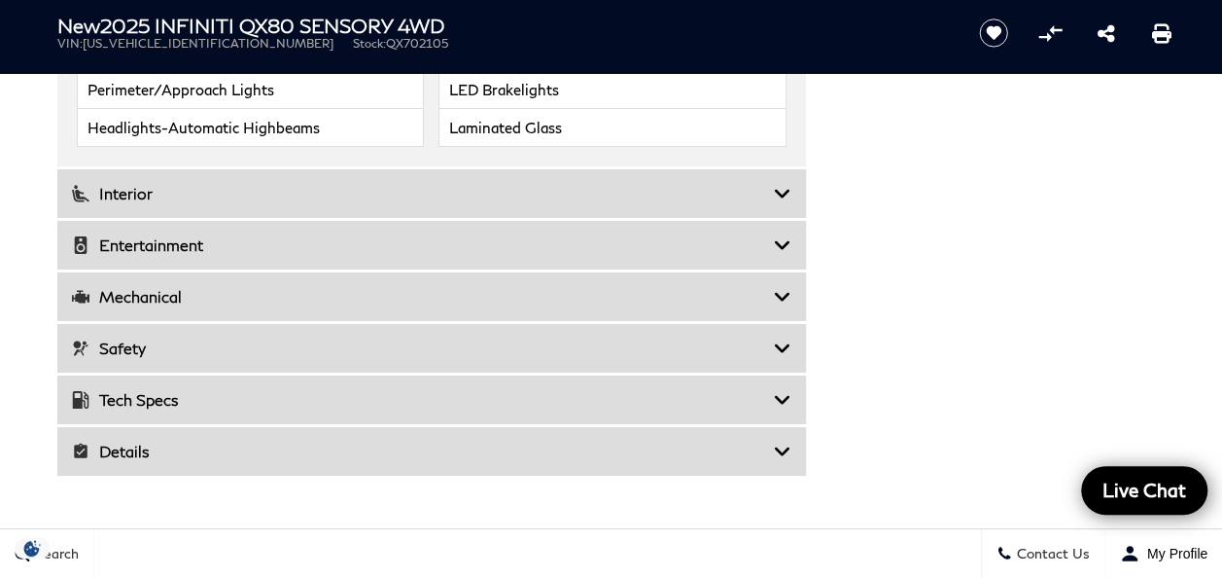
click at [782, 235] on icon at bounding box center [783, 244] width 18 height 19
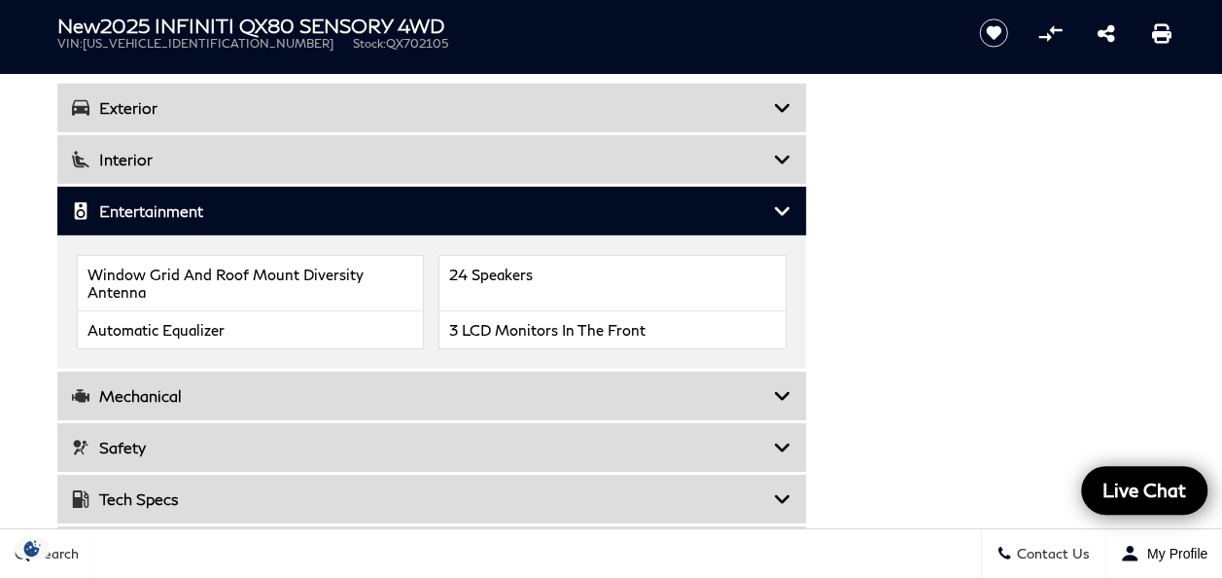
scroll to position [2723, 0]
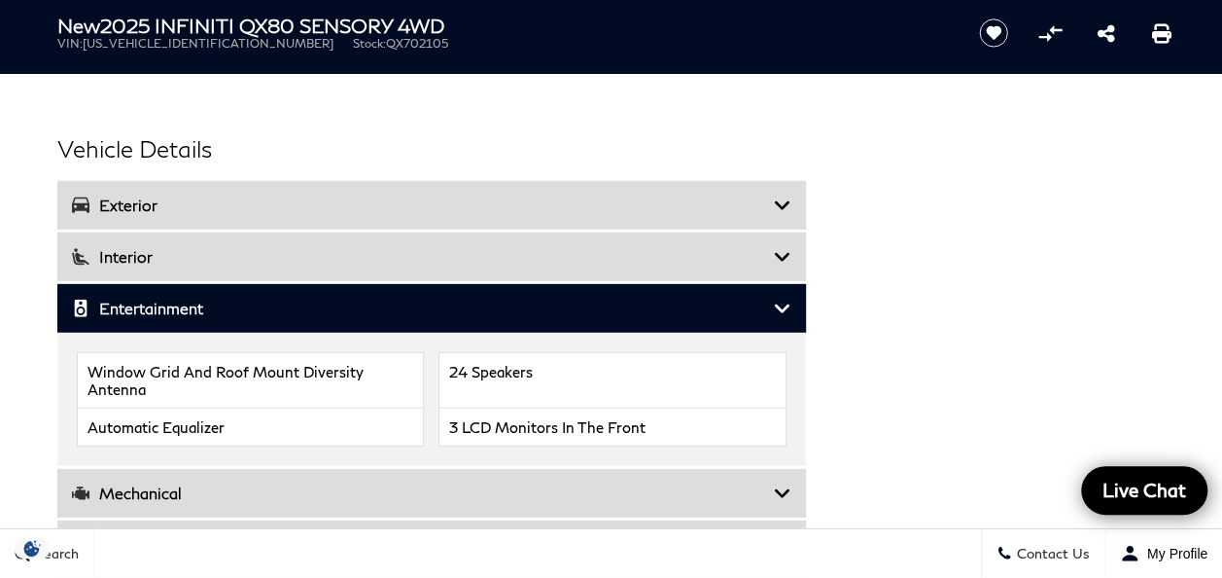
click at [779, 247] on icon at bounding box center [783, 256] width 18 height 19
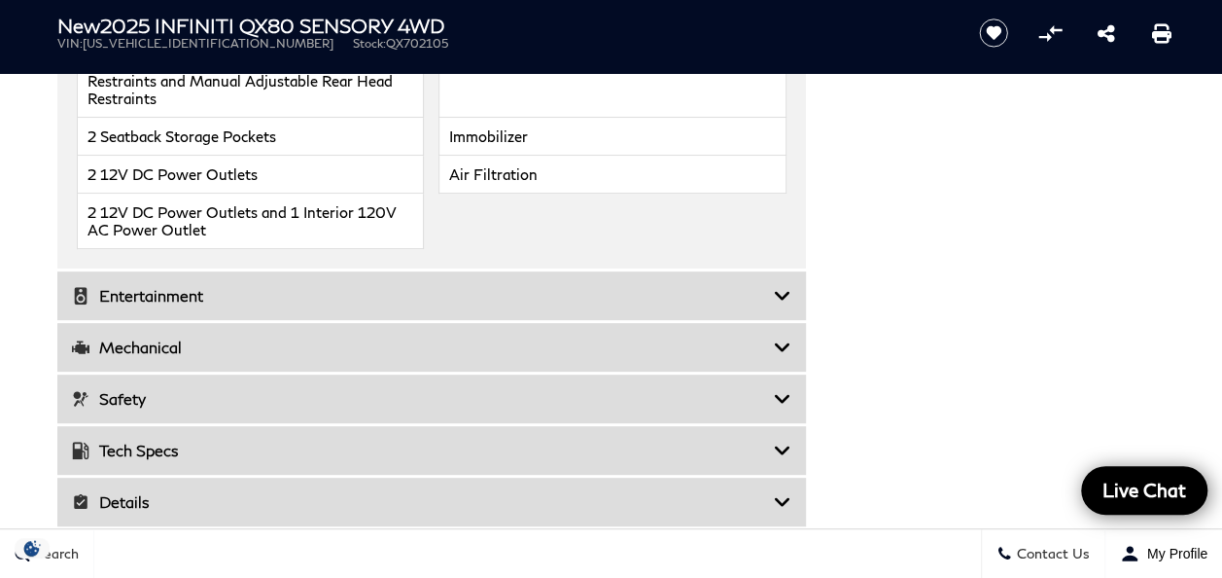
scroll to position [3987, 0]
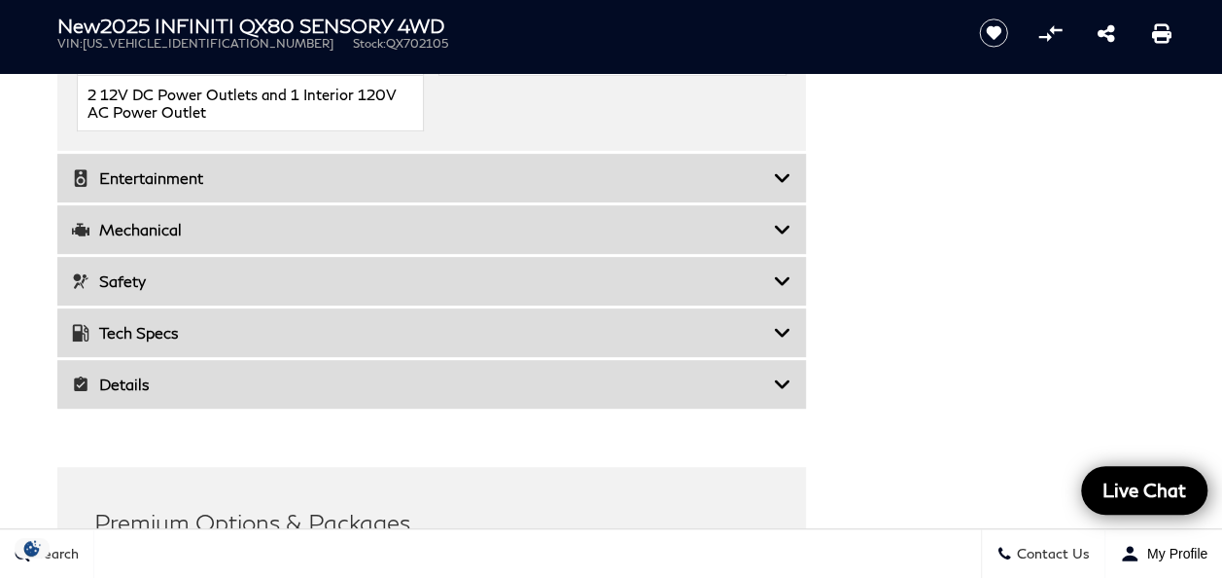
click at [781, 168] on icon at bounding box center [783, 177] width 18 height 19
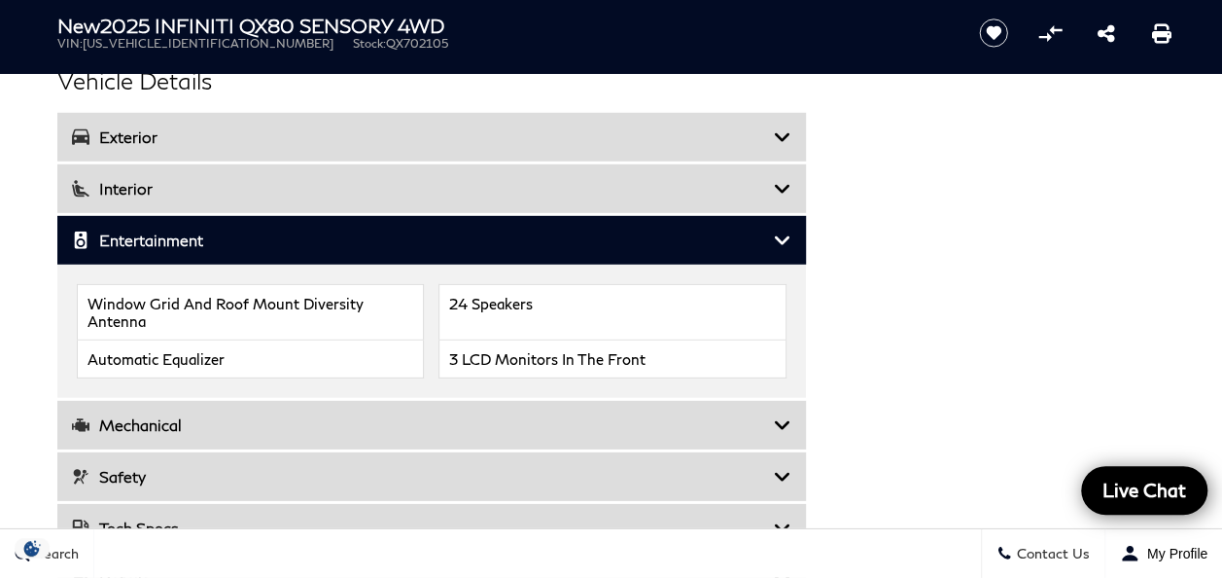
scroll to position [2917, 0]
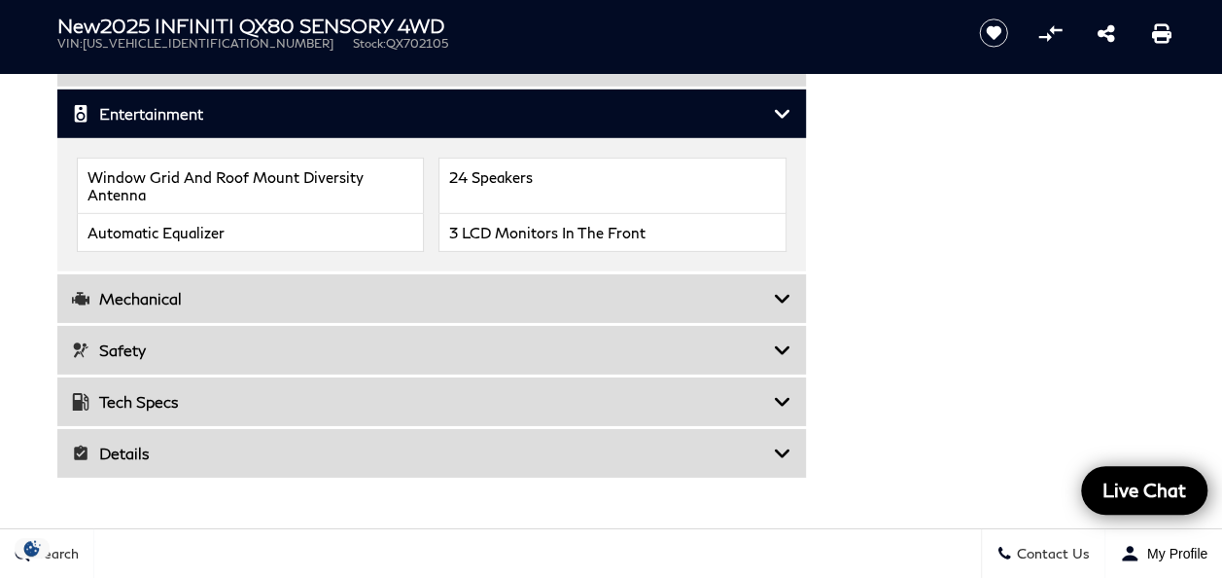
click at [784, 289] on icon at bounding box center [783, 298] width 18 height 19
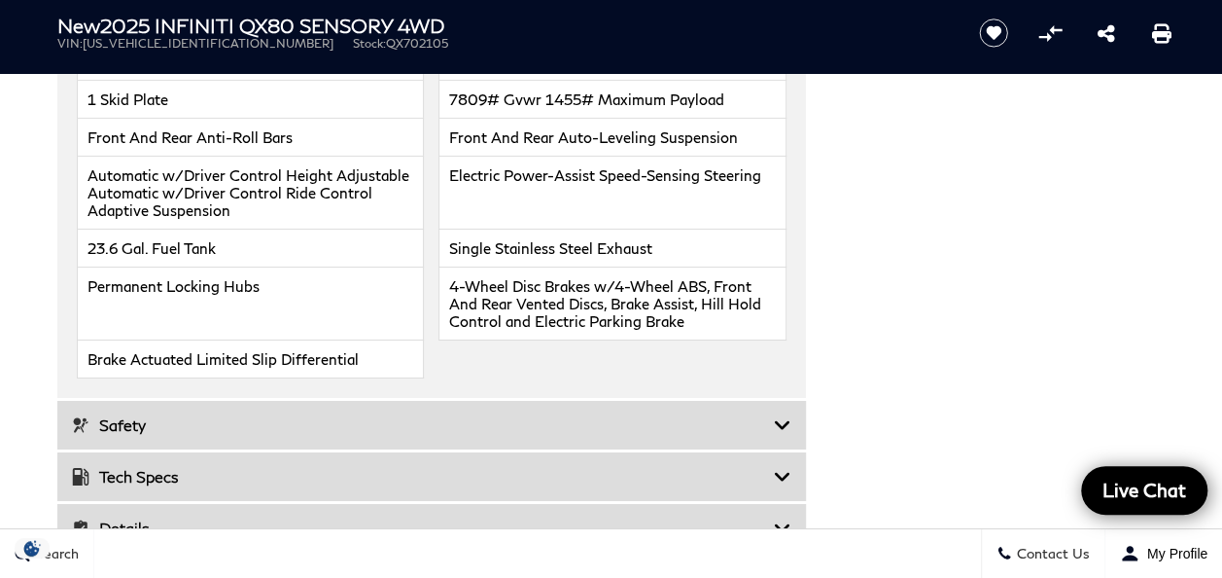
scroll to position [3404, 0]
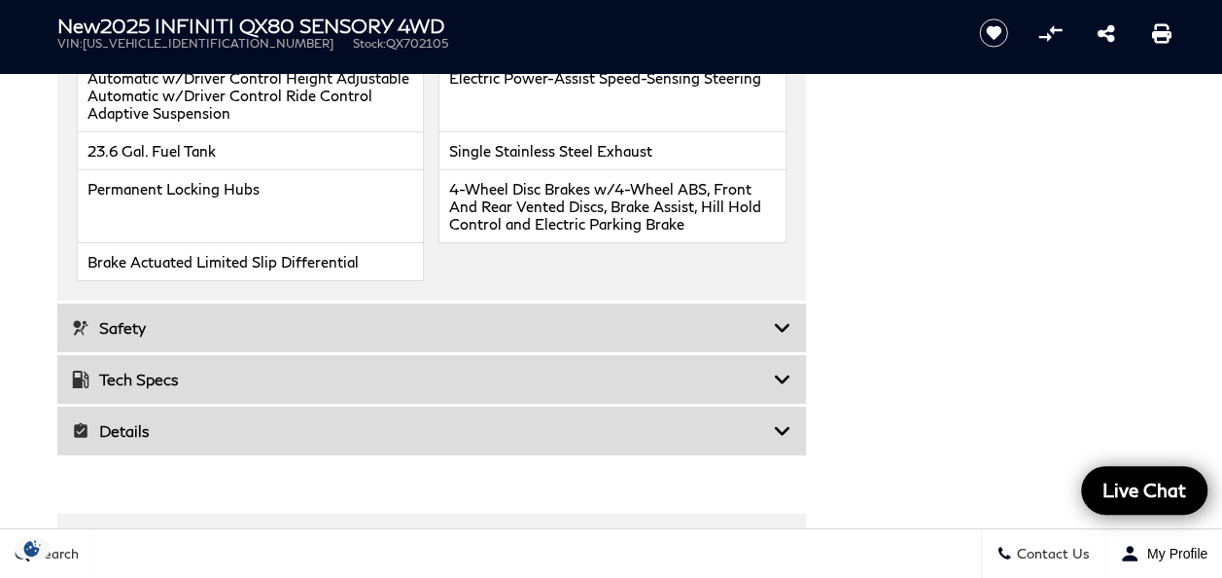
click at [783, 421] on icon at bounding box center [783, 430] width 18 height 19
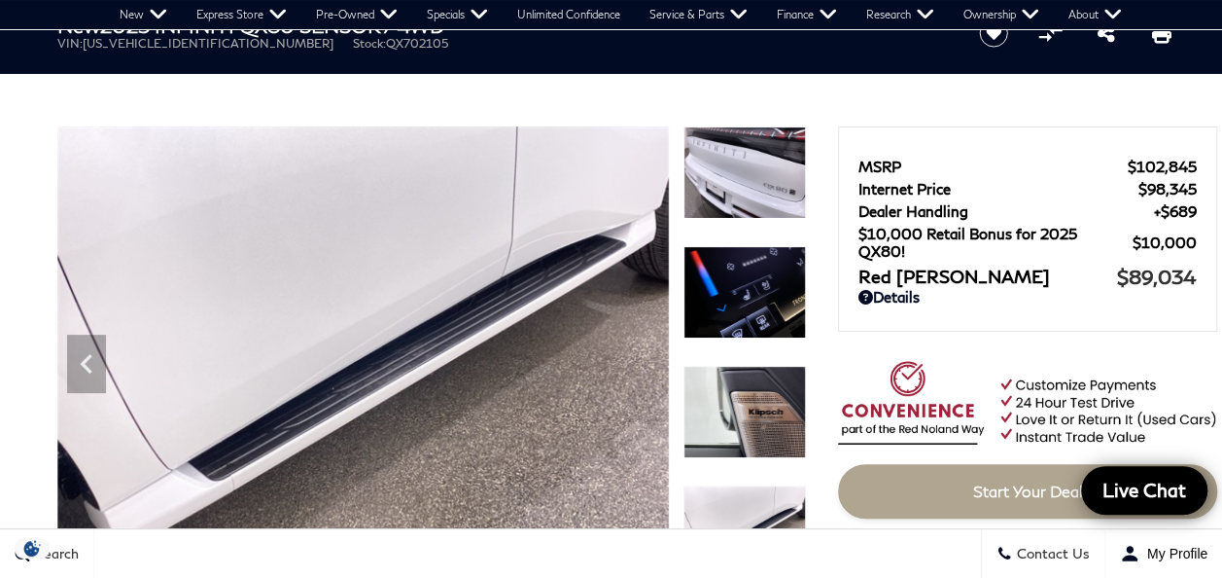
scroll to position [0, 0]
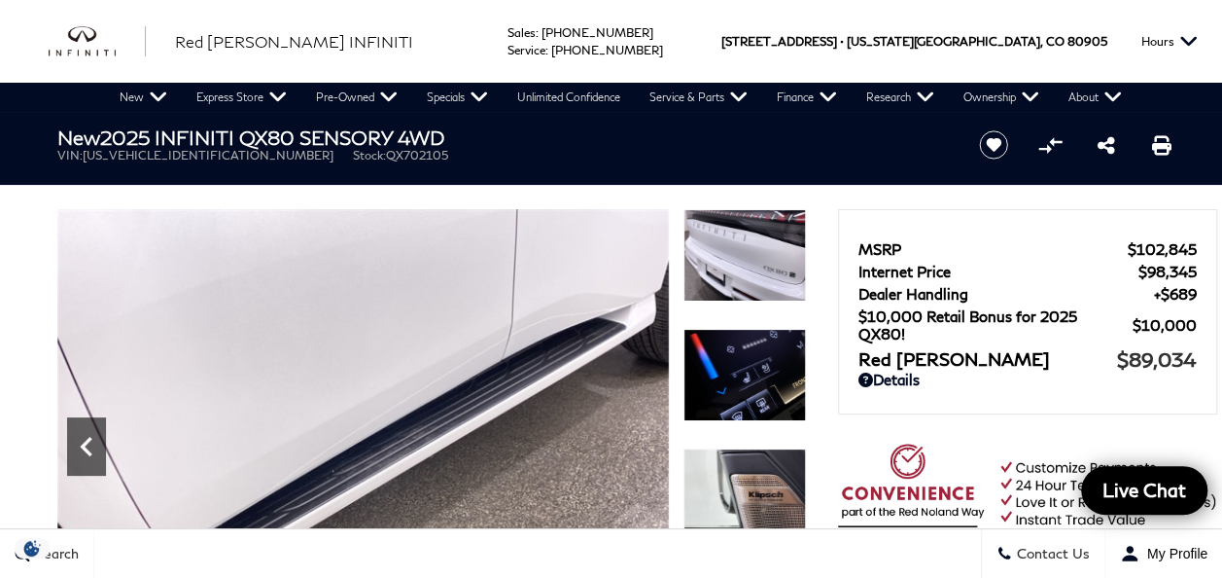
click at [88, 447] on icon "Previous" at bounding box center [86, 446] width 39 height 39
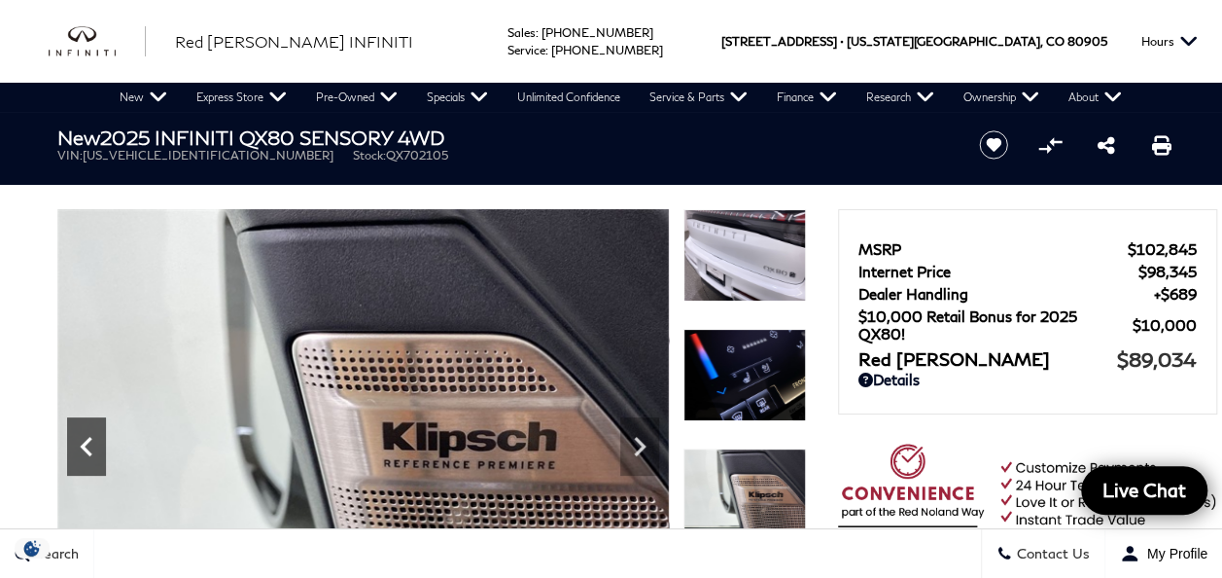
click at [74, 447] on icon "Previous" at bounding box center [86, 446] width 39 height 39
